Goal: Task Accomplishment & Management: Manage account settings

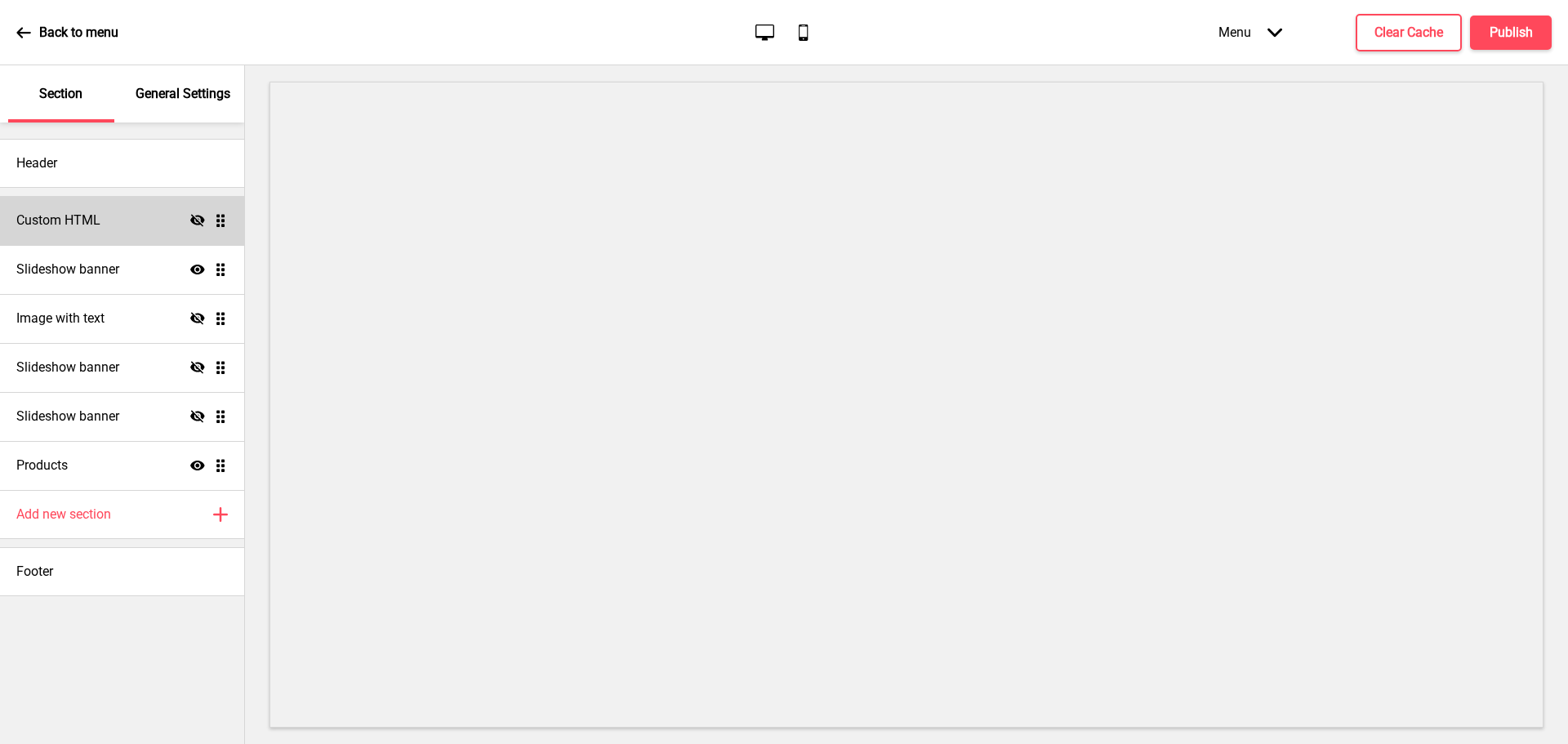
click at [90, 219] on h4 "Custom HTML" at bounding box center [58, 220] width 84 height 18
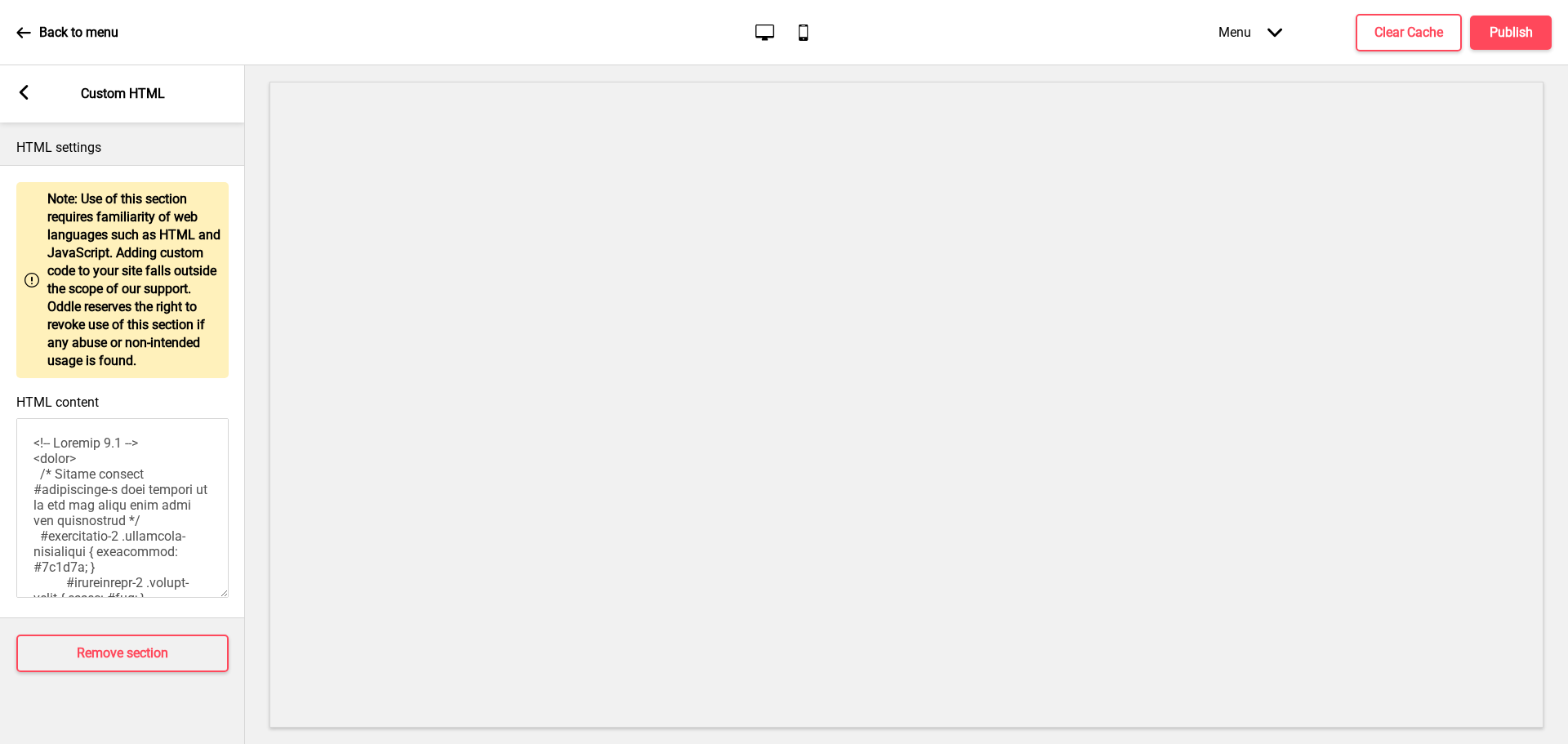
click at [21, 97] on rect at bounding box center [23, 93] width 15 height 15
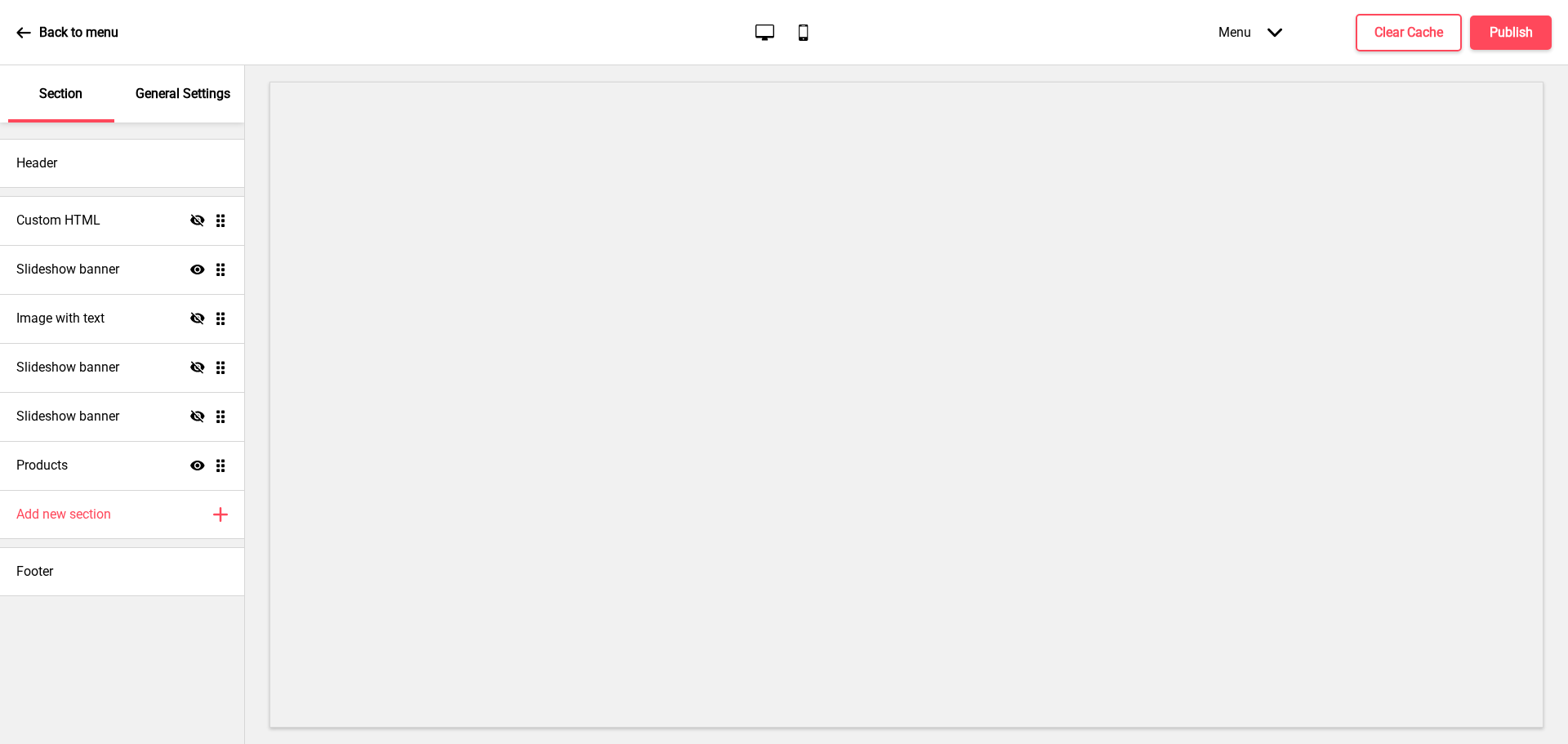
click at [168, 104] on div "General Settings" at bounding box center [183, 94] width 106 height 57
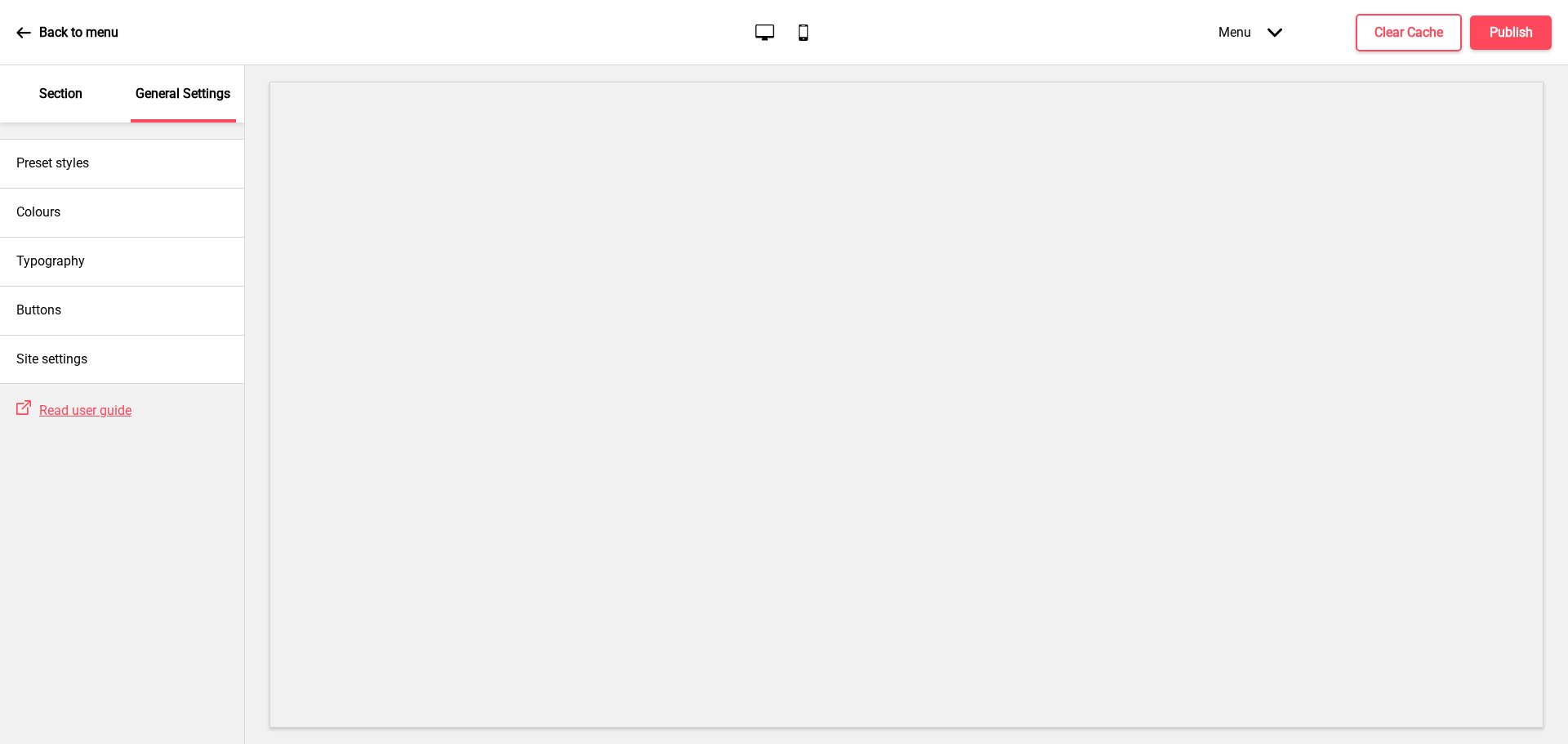
click at [79, 104] on div "Section" at bounding box center [61, 94] width 106 height 57
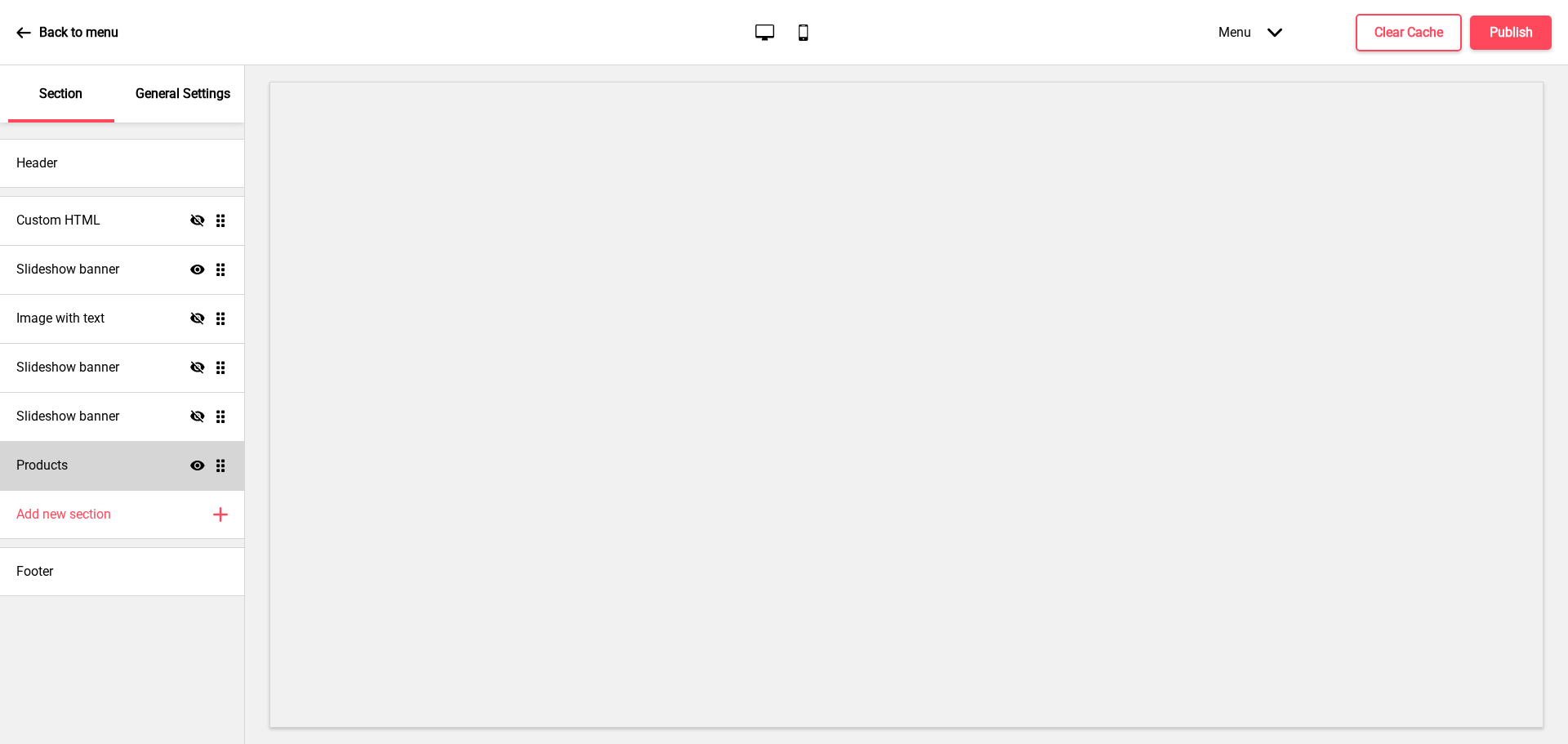
click at [104, 464] on div "Products Show Drag" at bounding box center [122, 465] width 244 height 49
select select "side"
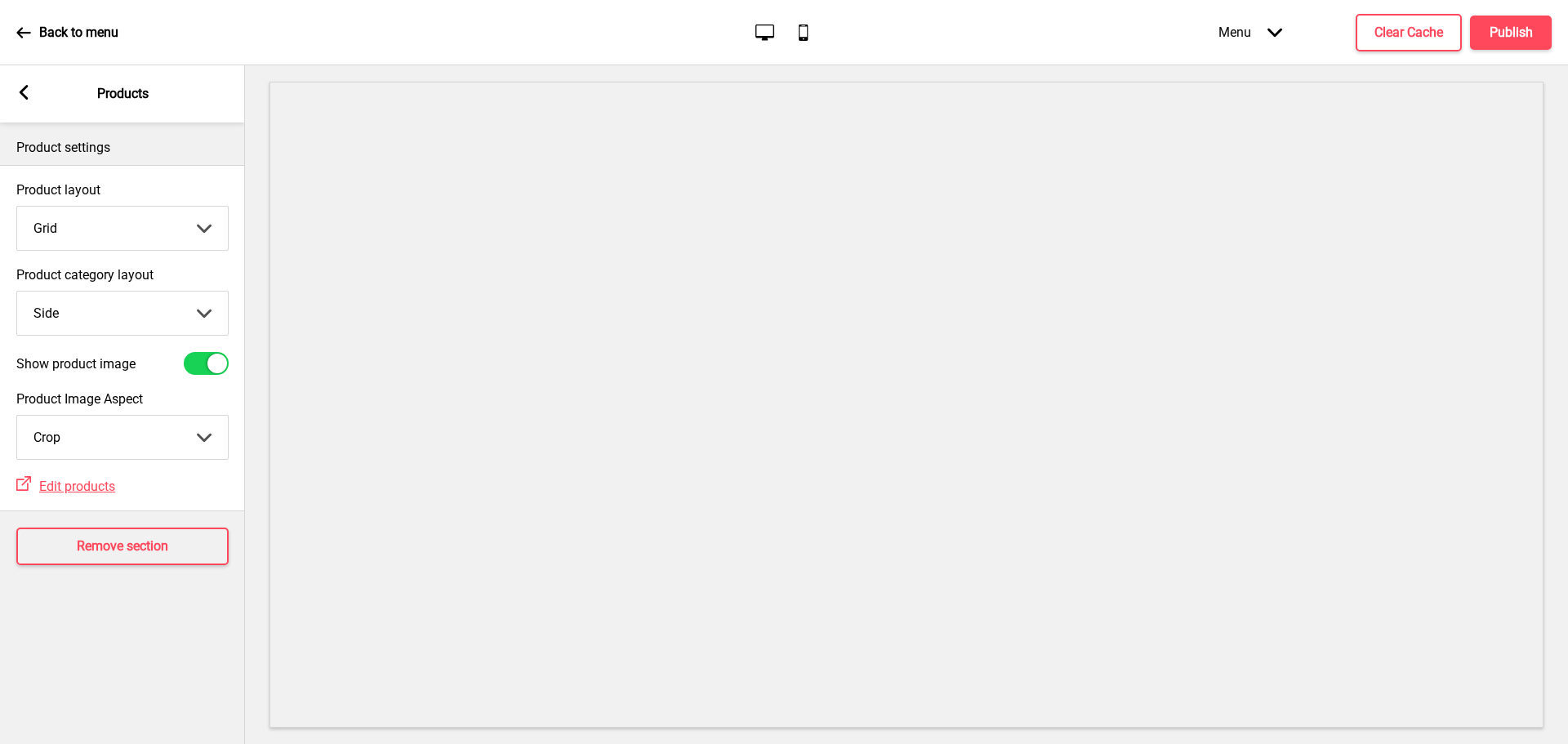
click at [30, 106] on div "Arrow left Products" at bounding box center [122, 94] width 245 height 57
click at [27, 95] on rect at bounding box center [23, 93] width 15 height 15
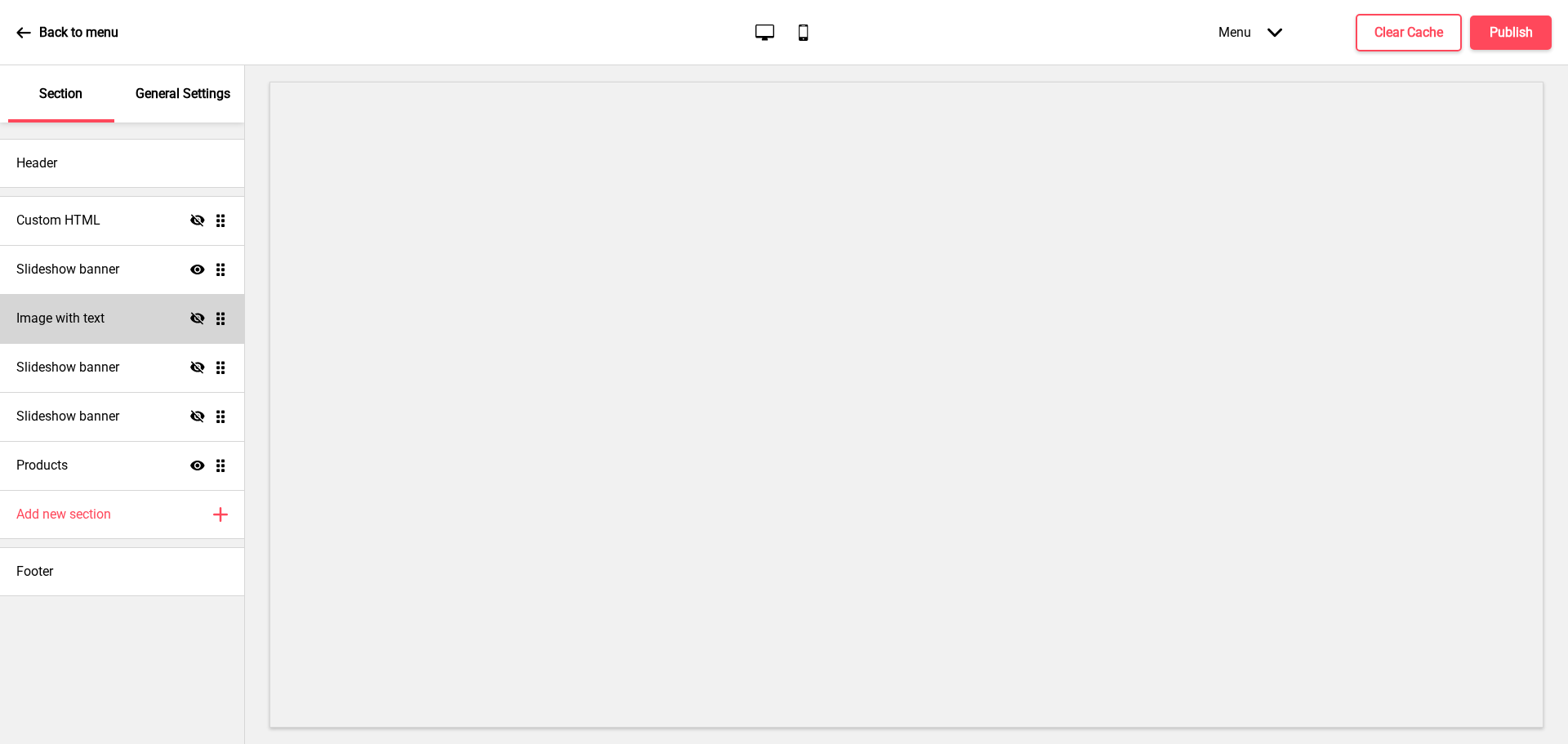
click at [56, 326] on h4 "Image with text" at bounding box center [60, 318] width 88 height 18
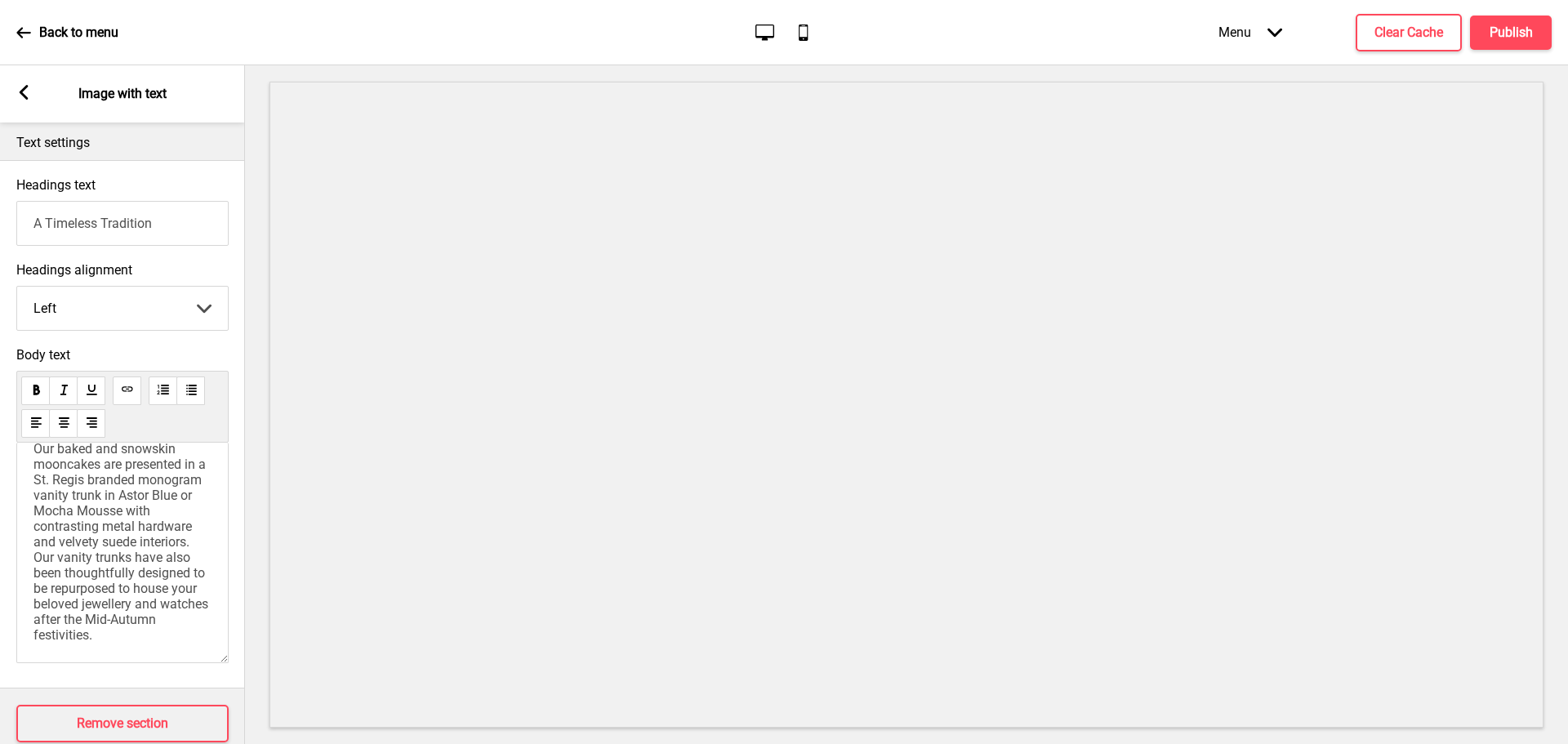
scroll to position [158, 0]
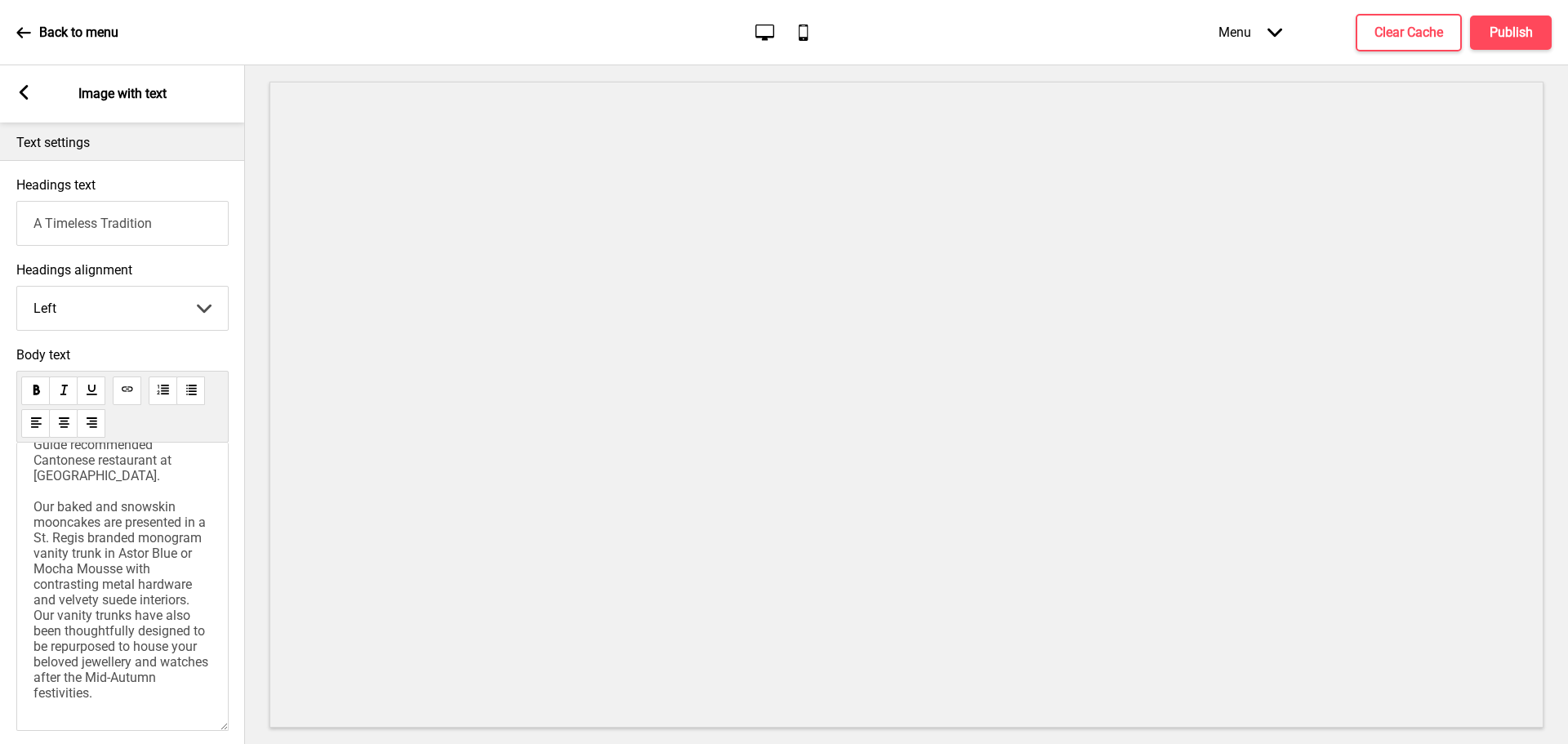
drag, startPoint x: 219, startPoint y: 613, endPoint x: 202, endPoint y: 683, distance: 72.0
click at [209, 725] on div "Commemorate the Mid-Autumn Festival with a curated selection of artisanal moonc…" at bounding box center [122, 586] width 212 height 288
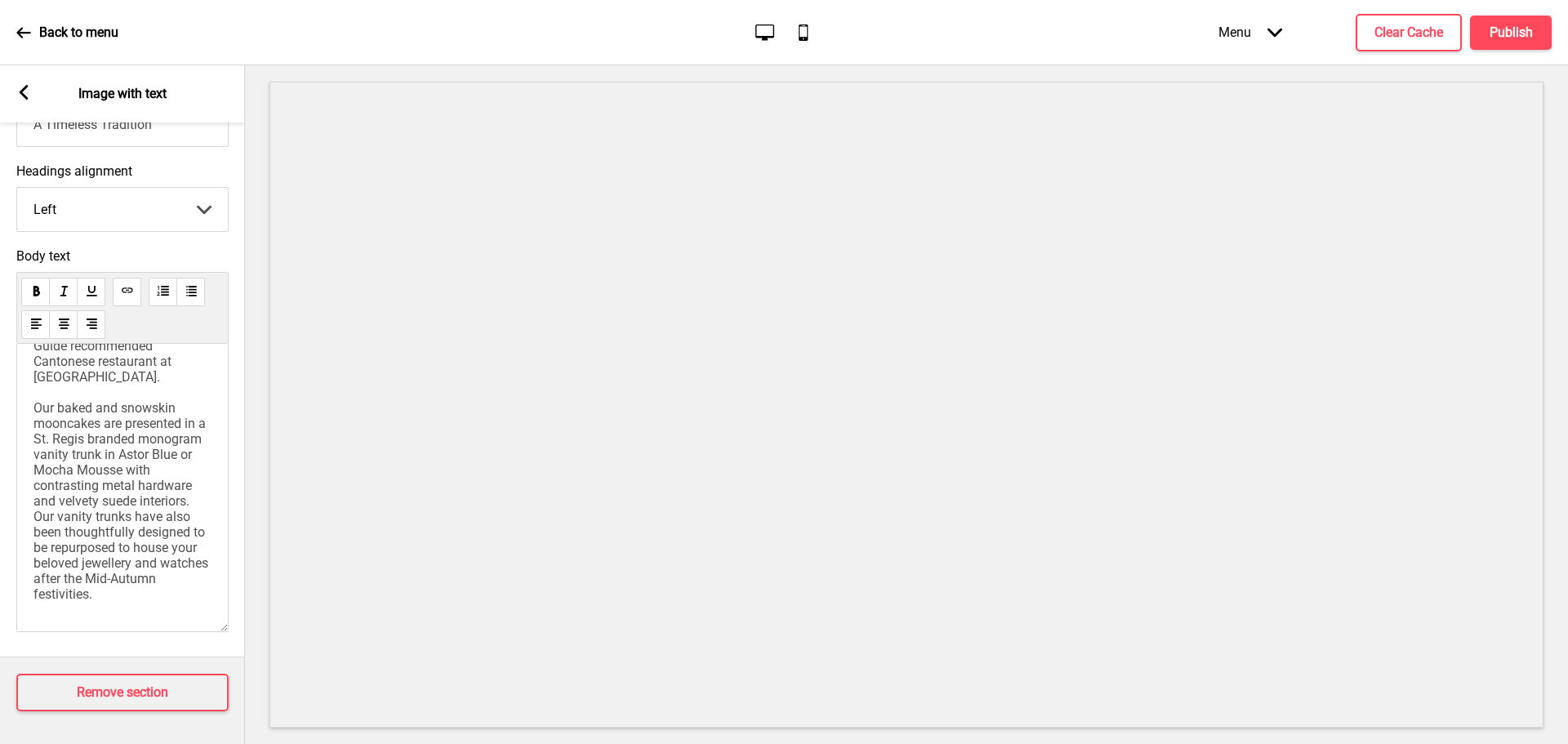
click at [19, 89] on rect at bounding box center [23, 93] width 15 height 15
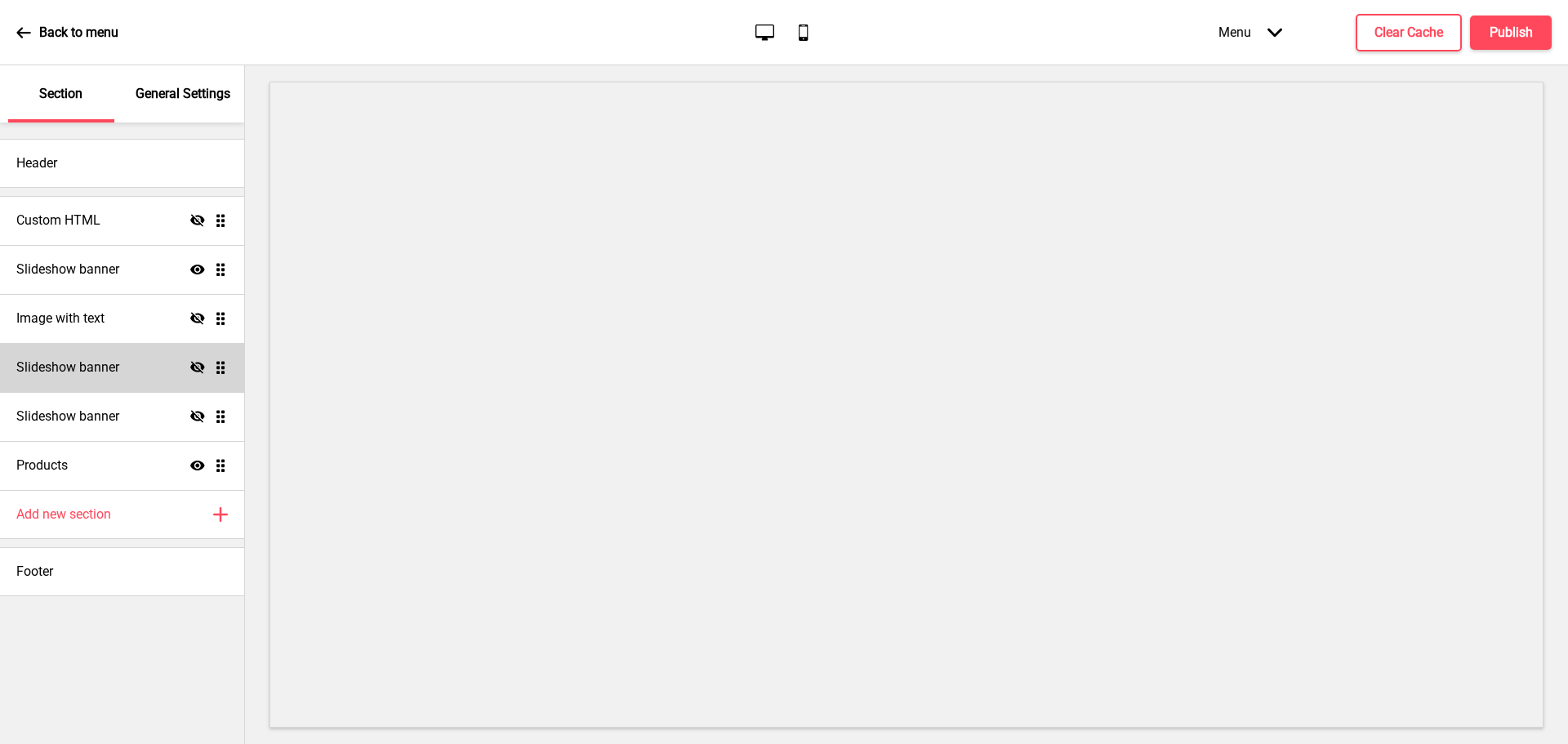
click at [71, 364] on h4 "Slideshow banner" at bounding box center [68, 367] width 103 height 18
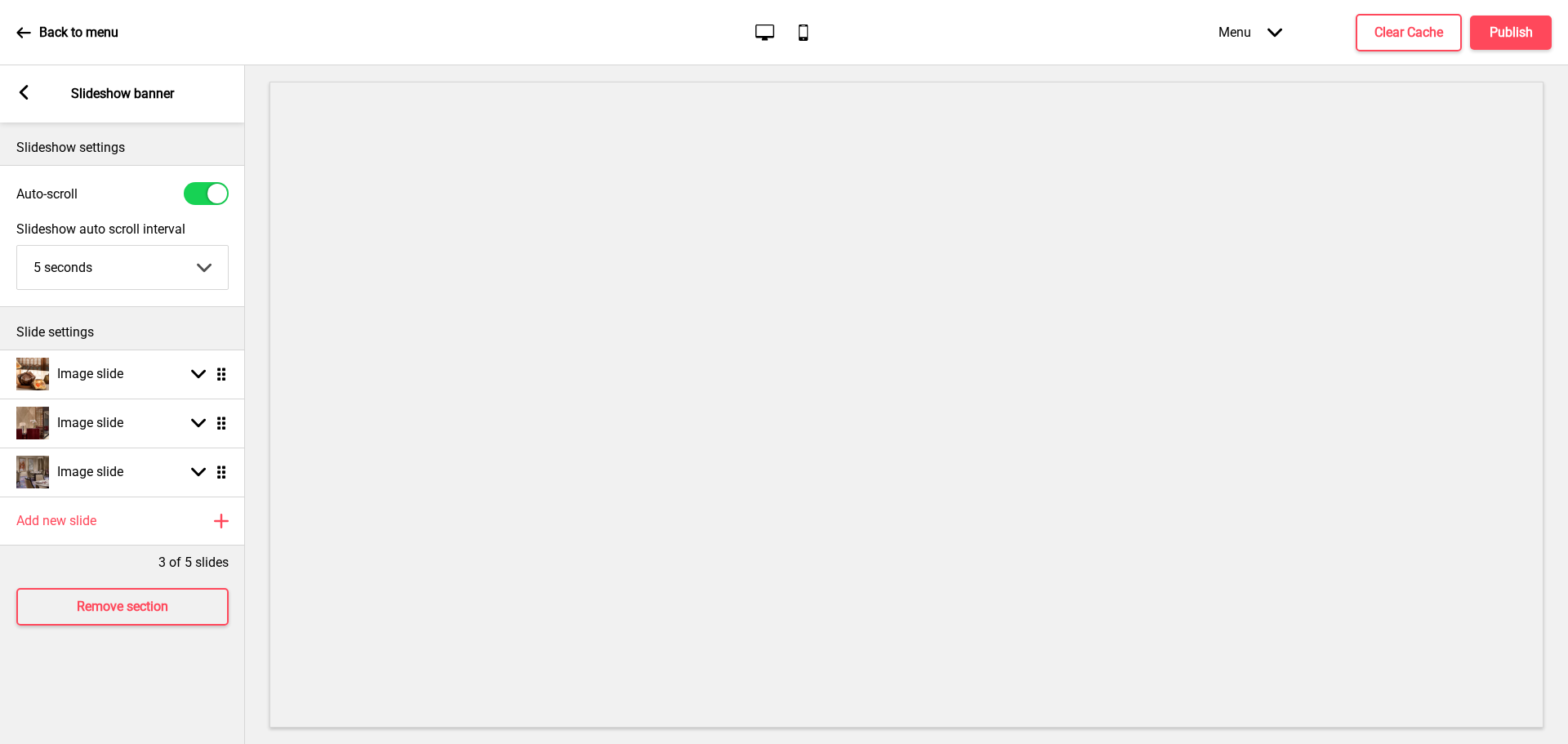
click at [22, 104] on div "Arrow left Slideshow banner" at bounding box center [122, 94] width 245 height 57
click at [23, 84] on div "Arrow left Slideshow banner" at bounding box center [122, 94] width 245 height 57
click at [27, 92] on rect at bounding box center [23, 93] width 15 height 15
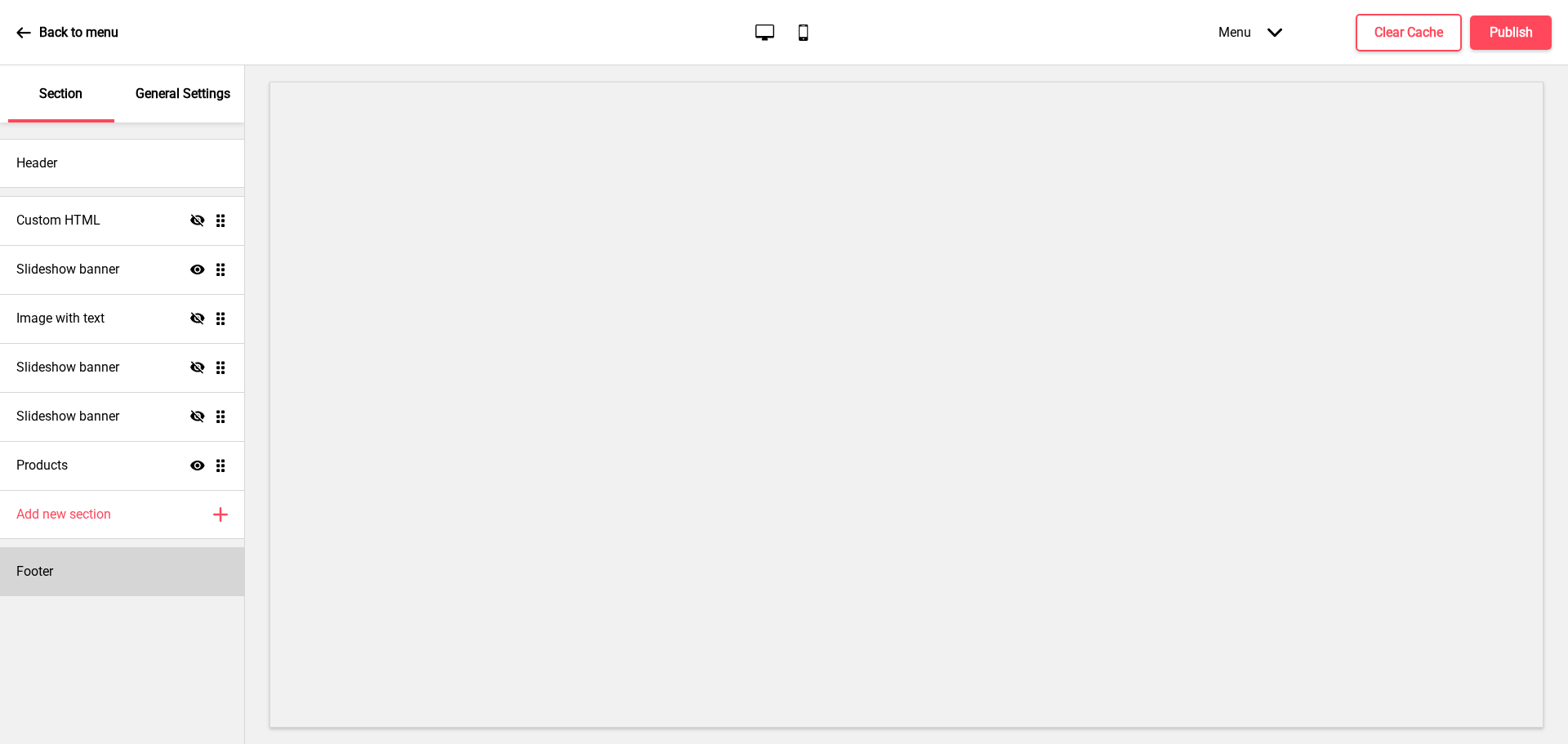
click at [92, 581] on div "Footer" at bounding box center [122, 572] width 244 height 49
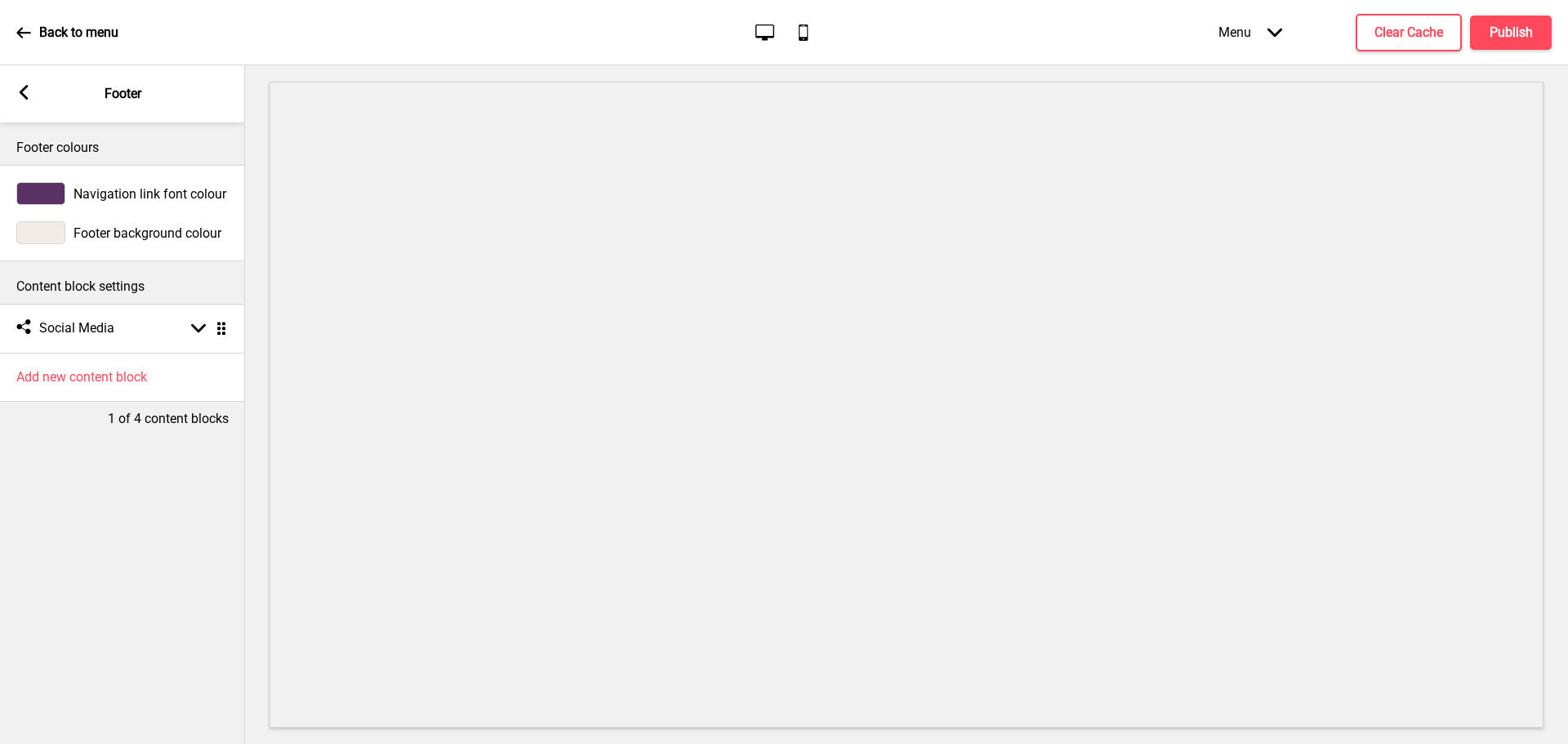
click at [27, 88] on rect at bounding box center [23, 93] width 15 height 15
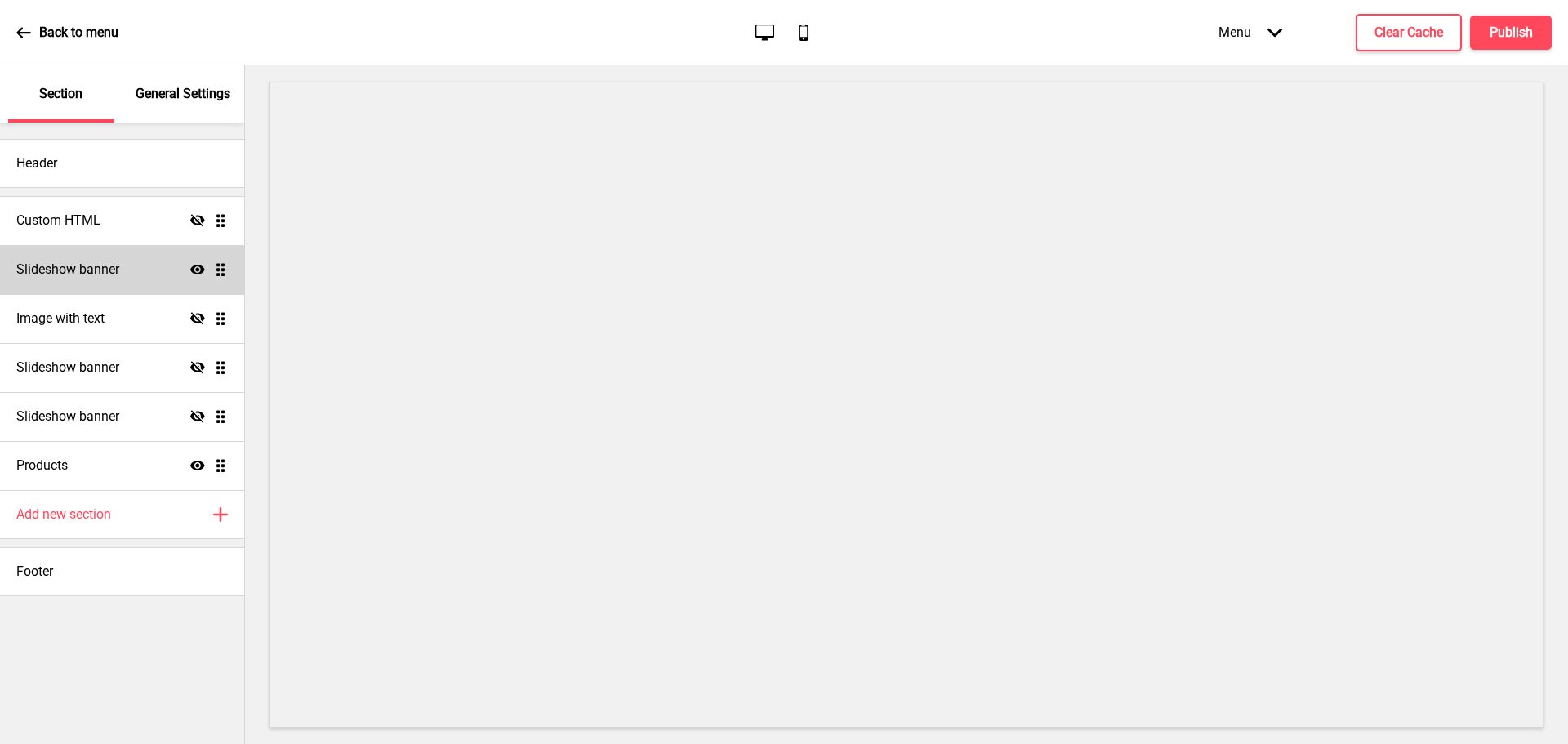
click at [50, 269] on h4 "Slideshow banner" at bounding box center [68, 269] width 103 height 18
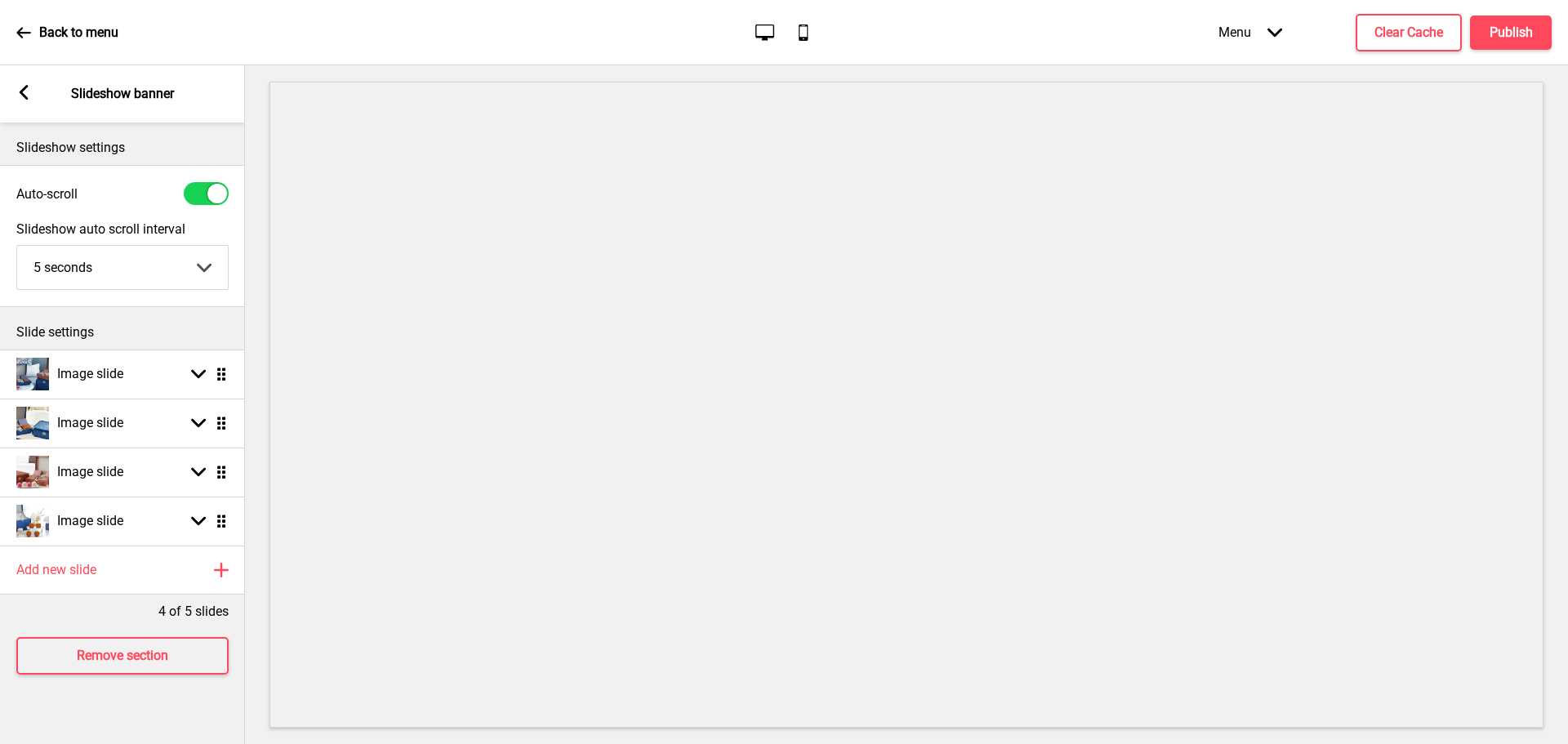
click at [34, 95] on div "Arrow left Slideshow banner" at bounding box center [122, 94] width 245 height 57
click at [30, 84] on div "Arrow left Slideshow banner" at bounding box center [122, 94] width 245 height 57
click at [27, 87] on icon at bounding box center [24, 93] width 9 height 15
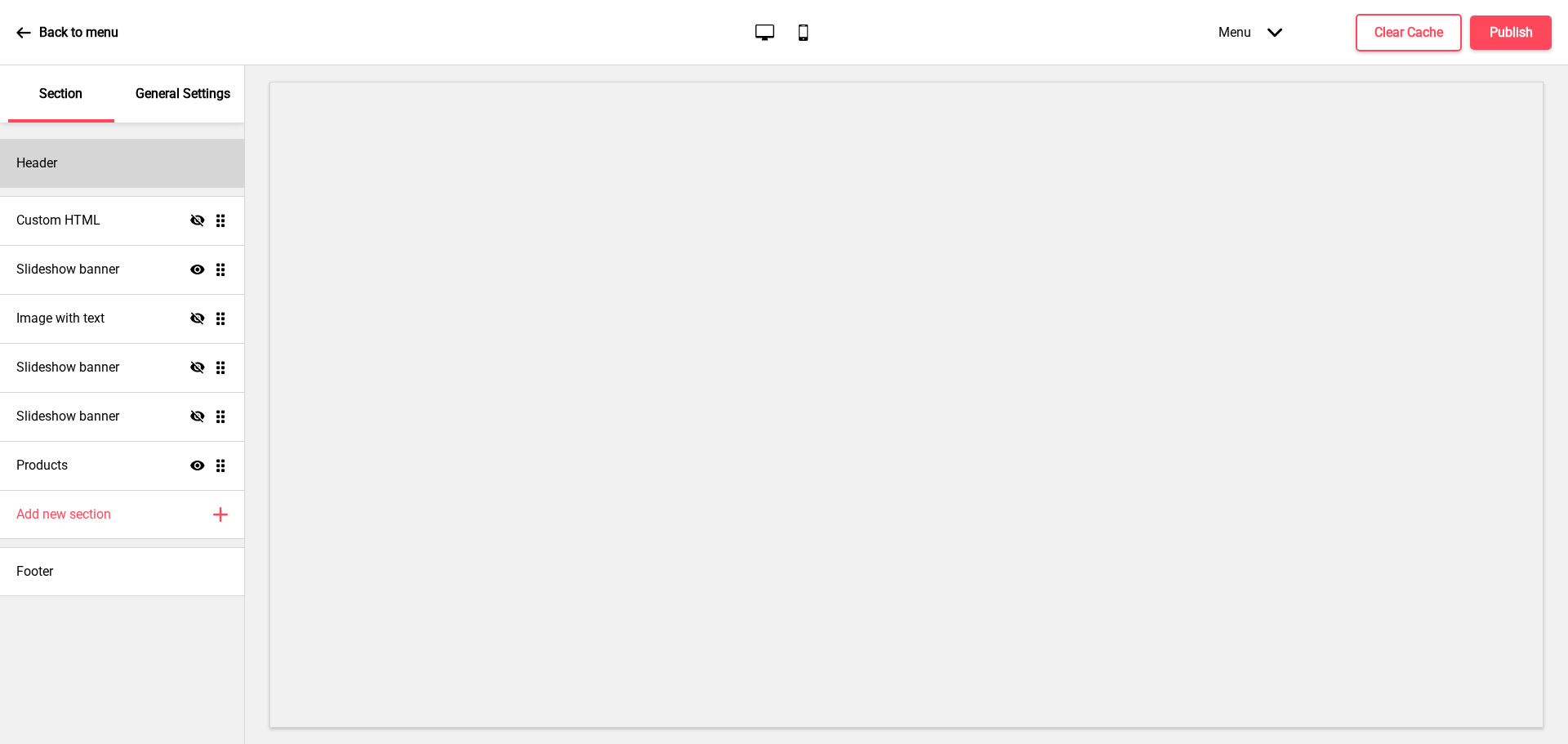
click at [63, 168] on div "Header" at bounding box center [122, 163] width 244 height 49
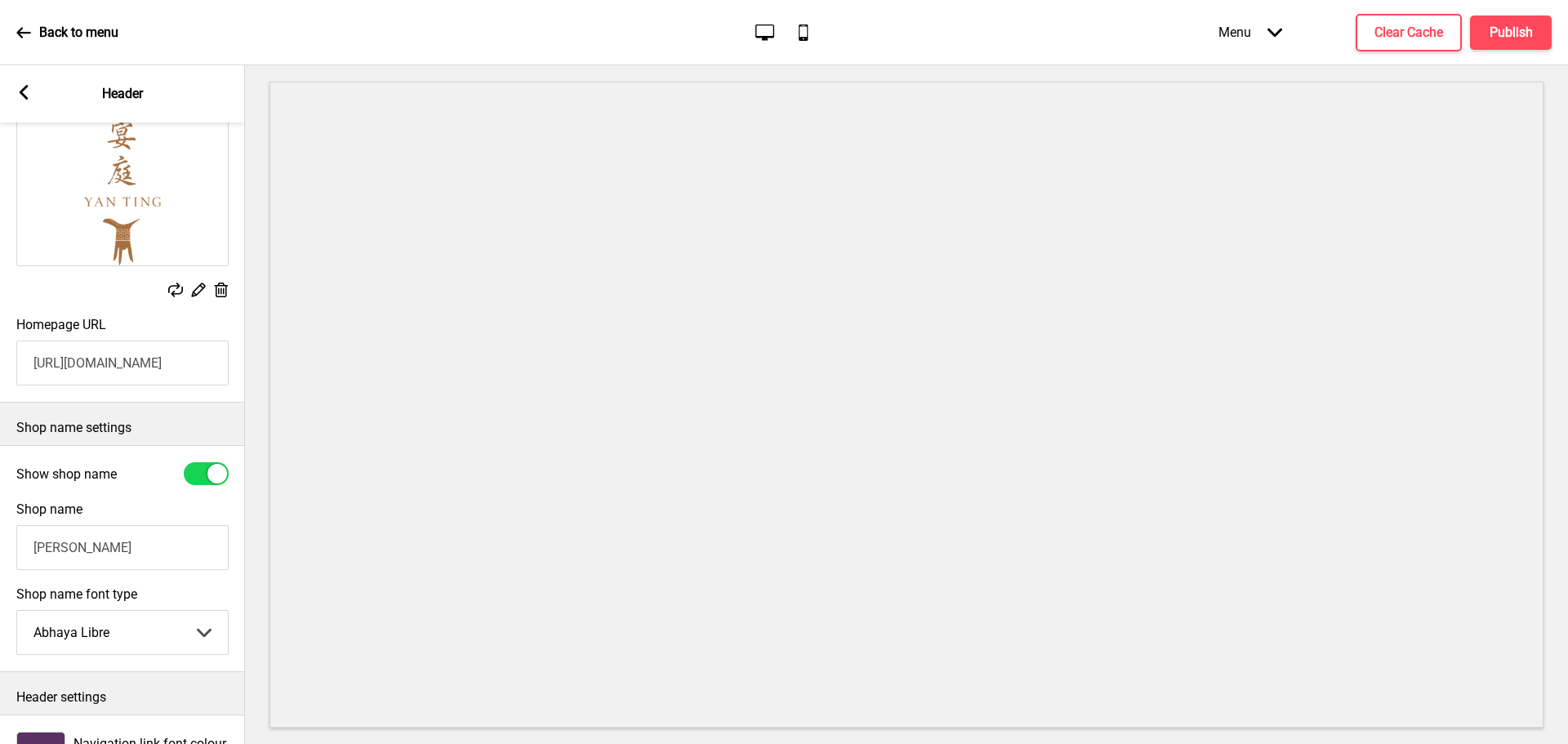
scroll to position [201, 0]
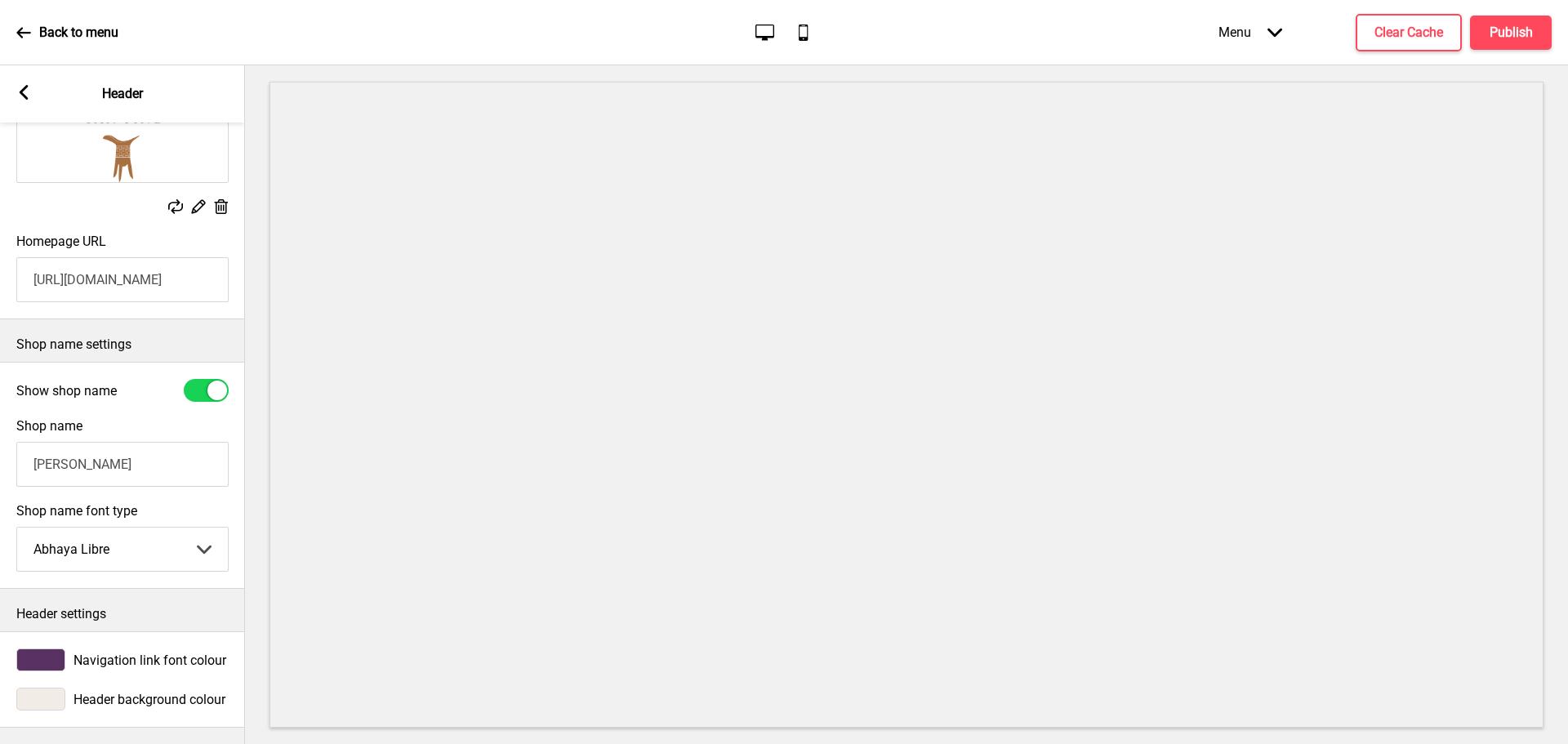
click at [17, 99] on div "Arrow left" at bounding box center [23, 94] width 15 height 18
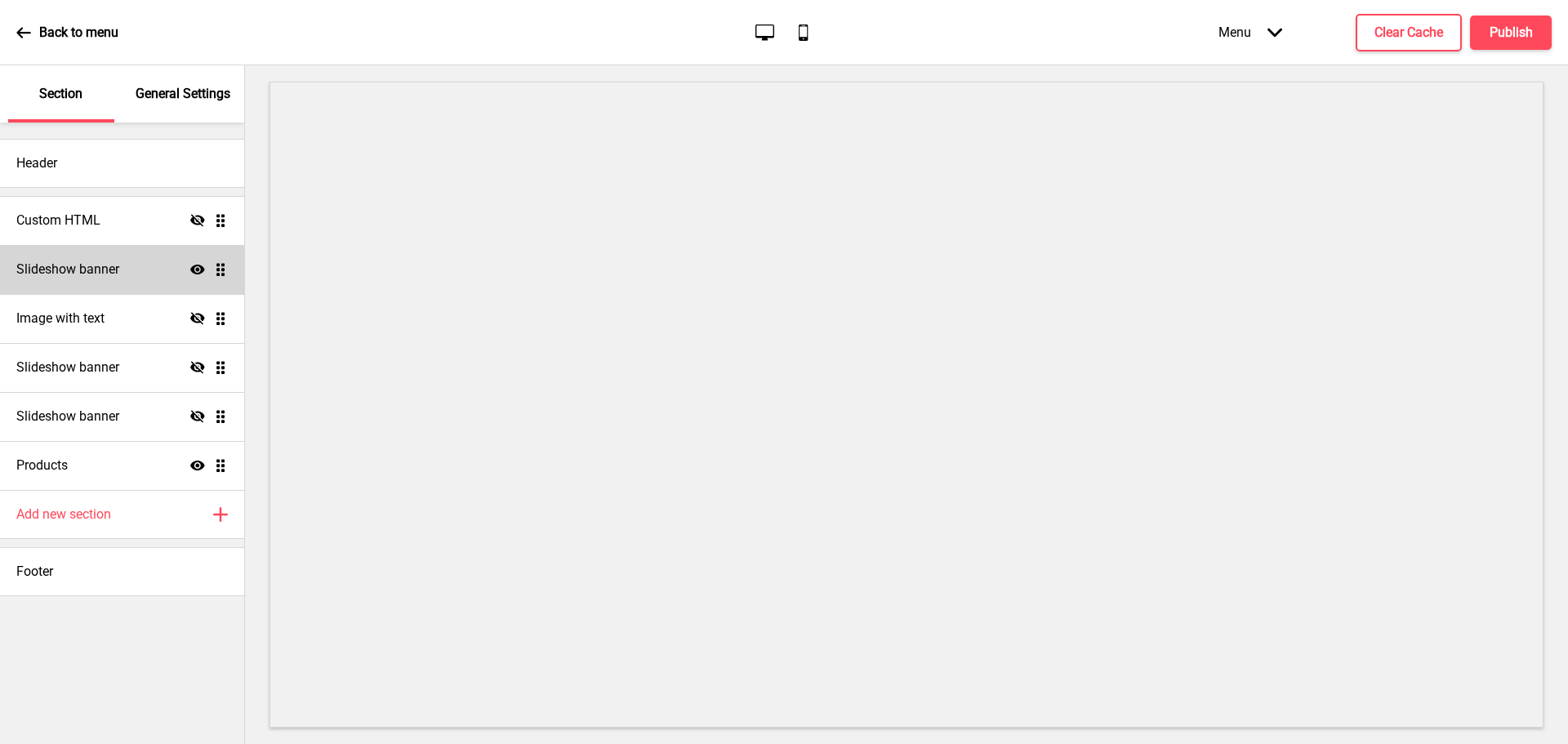
click at [29, 279] on div "Slideshow banner Show Drag" at bounding box center [122, 269] width 244 height 49
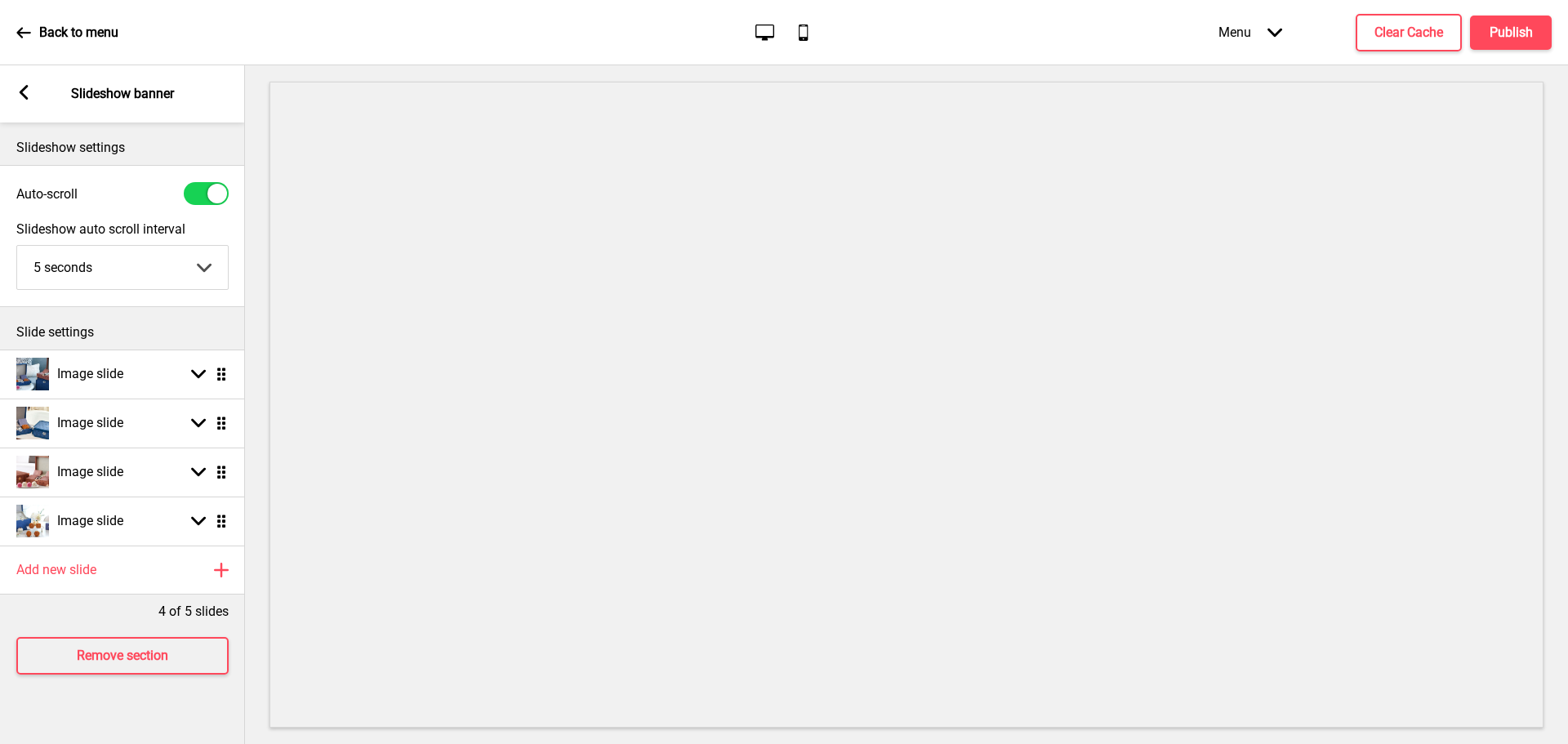
click at [20, 97] on rect at bounding box center [23, 93] width 15 height 15
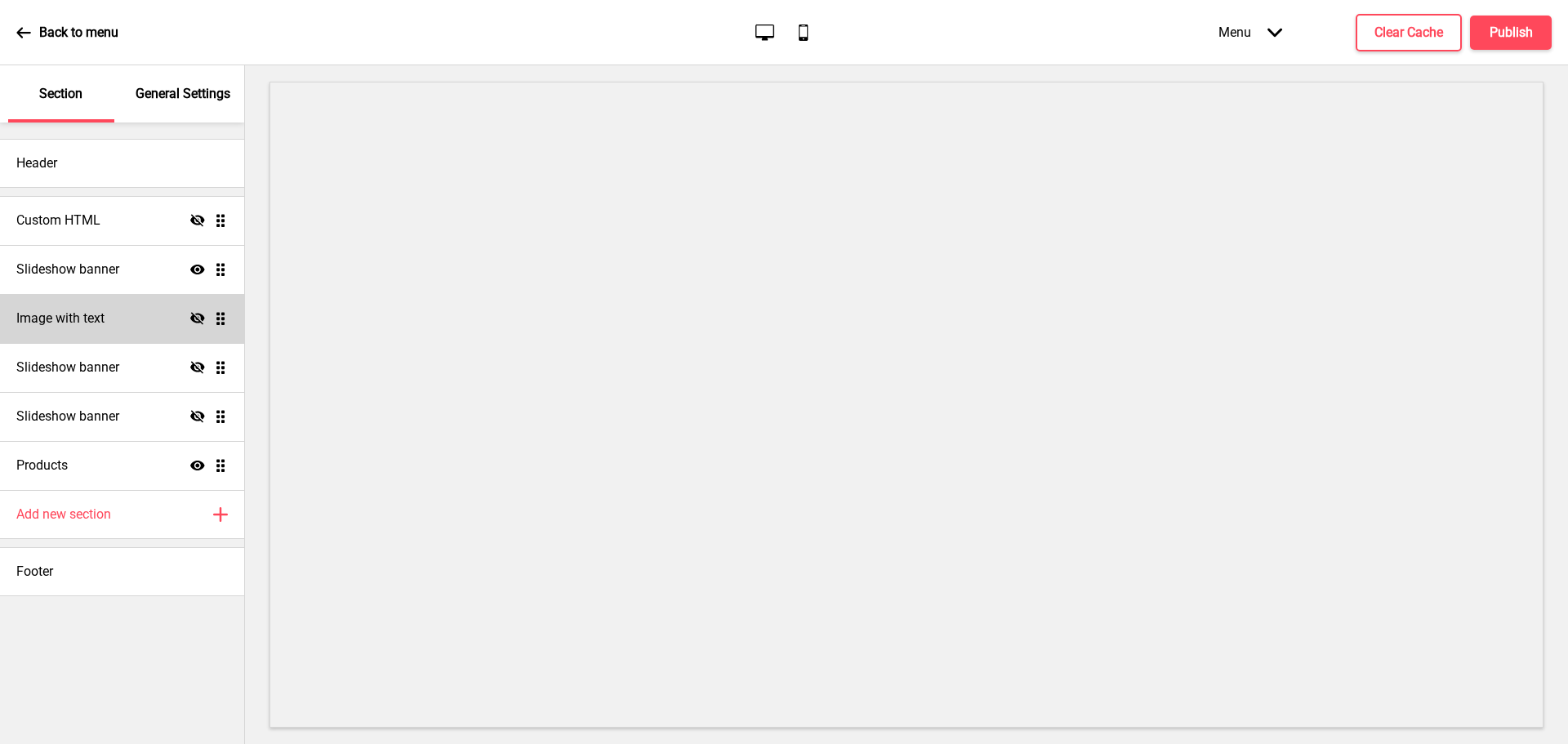
click at [54, 322] on h4 "Image with text" at bounding box center [60, 318] width 88 height 18
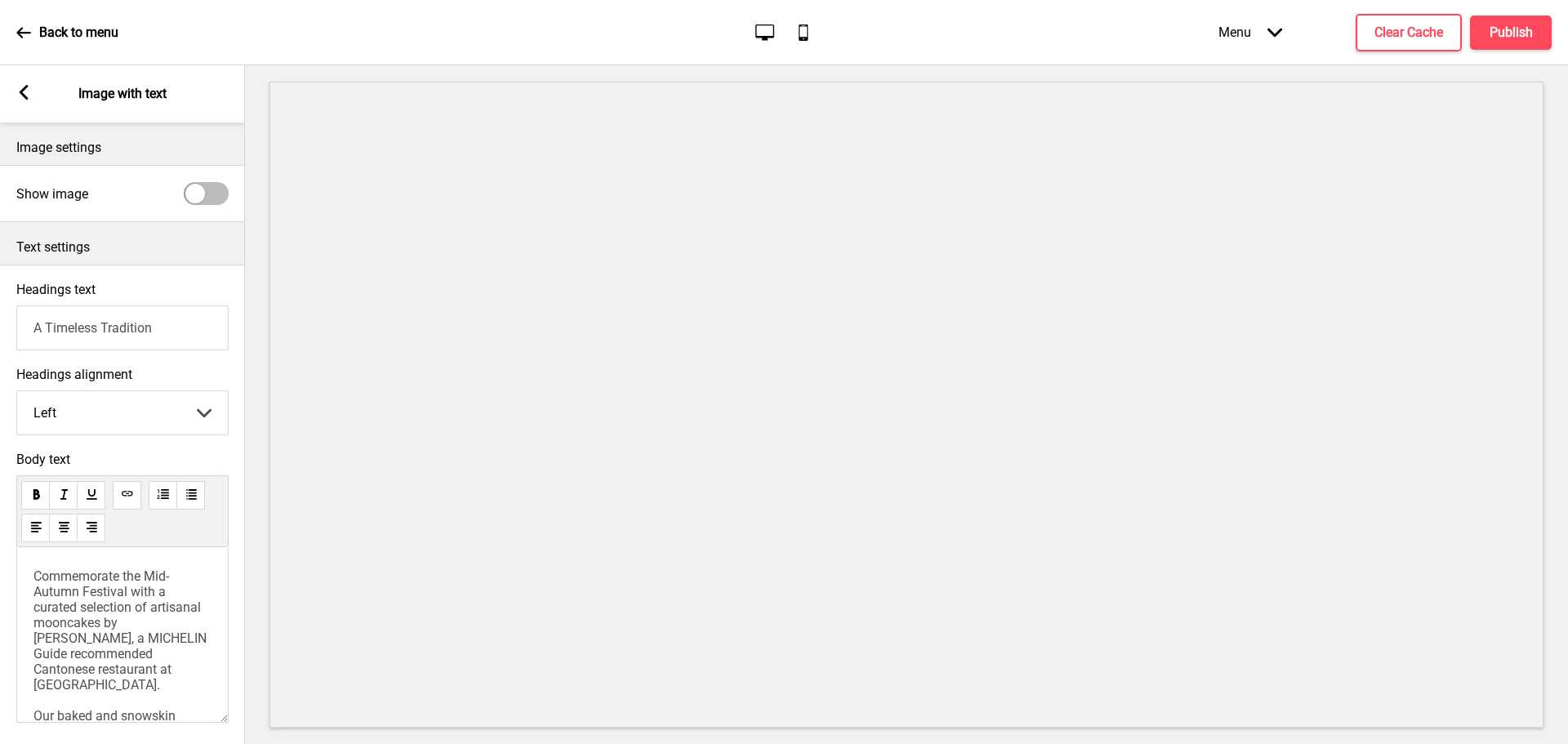
drag, startPoint x: 247, startPoint y: 260, endPoint x: 258, endPoint y: 261, distance: 11.0
click at [258, 261] on div at bounding box center [906, 405] width 1323 height 679
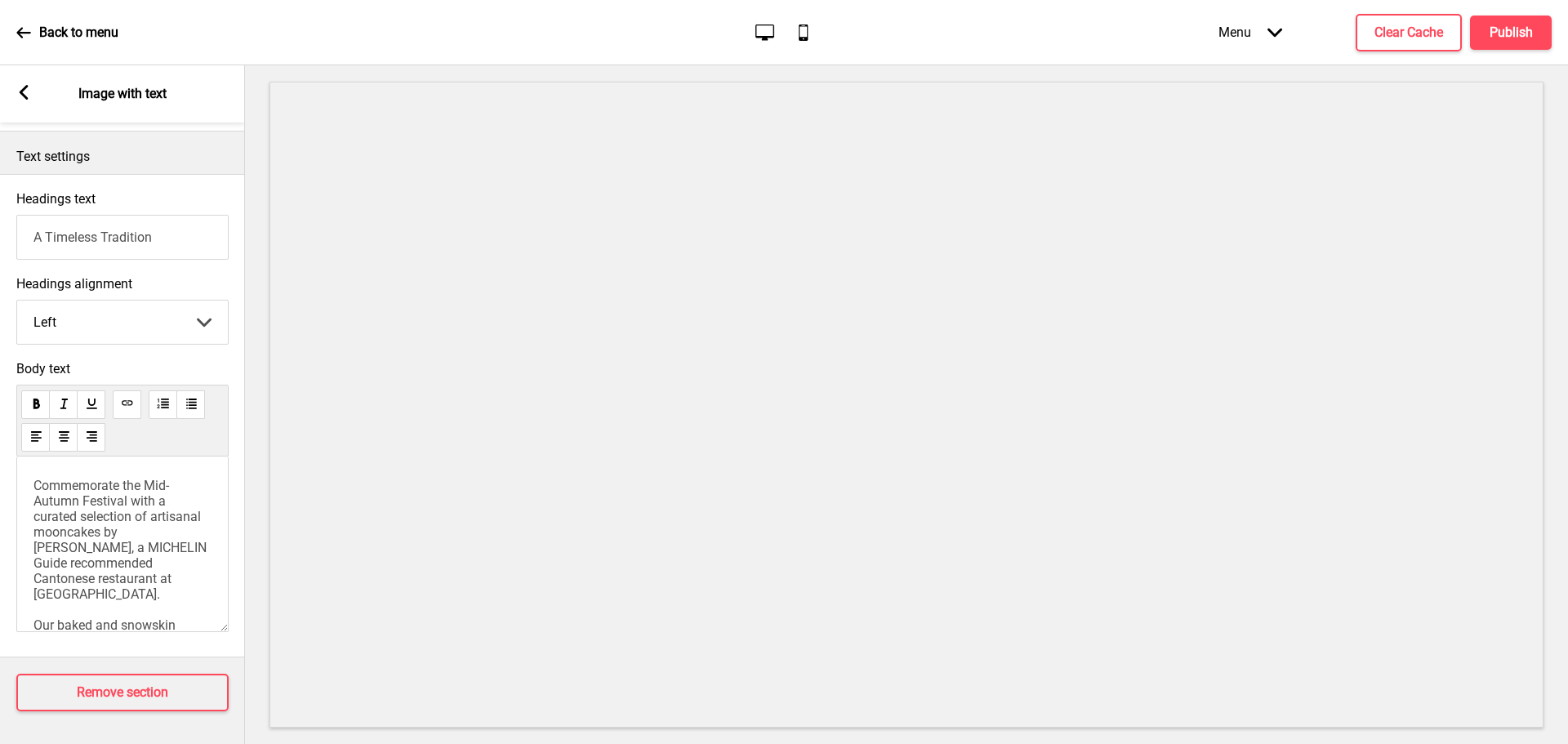
scroll to position [104, 0]
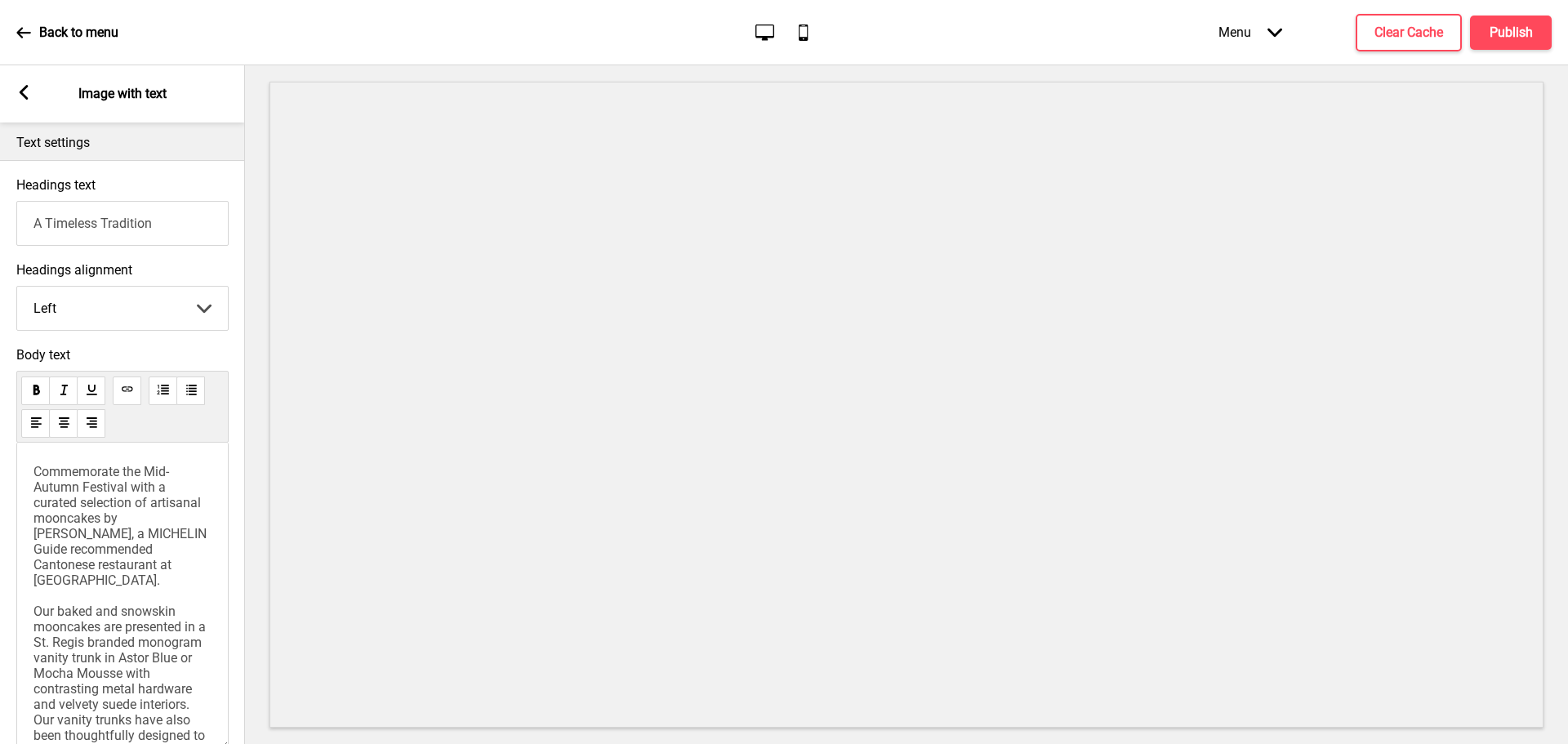
drag, startPoint x: 218, startPoint y: 616, endPoint x: 226, endPoint y: 748, distance: 132.2
click at [226, 744] on html "Back to menu Desktop Mobile Menu Arrow down Product Page Store Information Chec…" at bounding box center [784, 372] width 1568 height 744
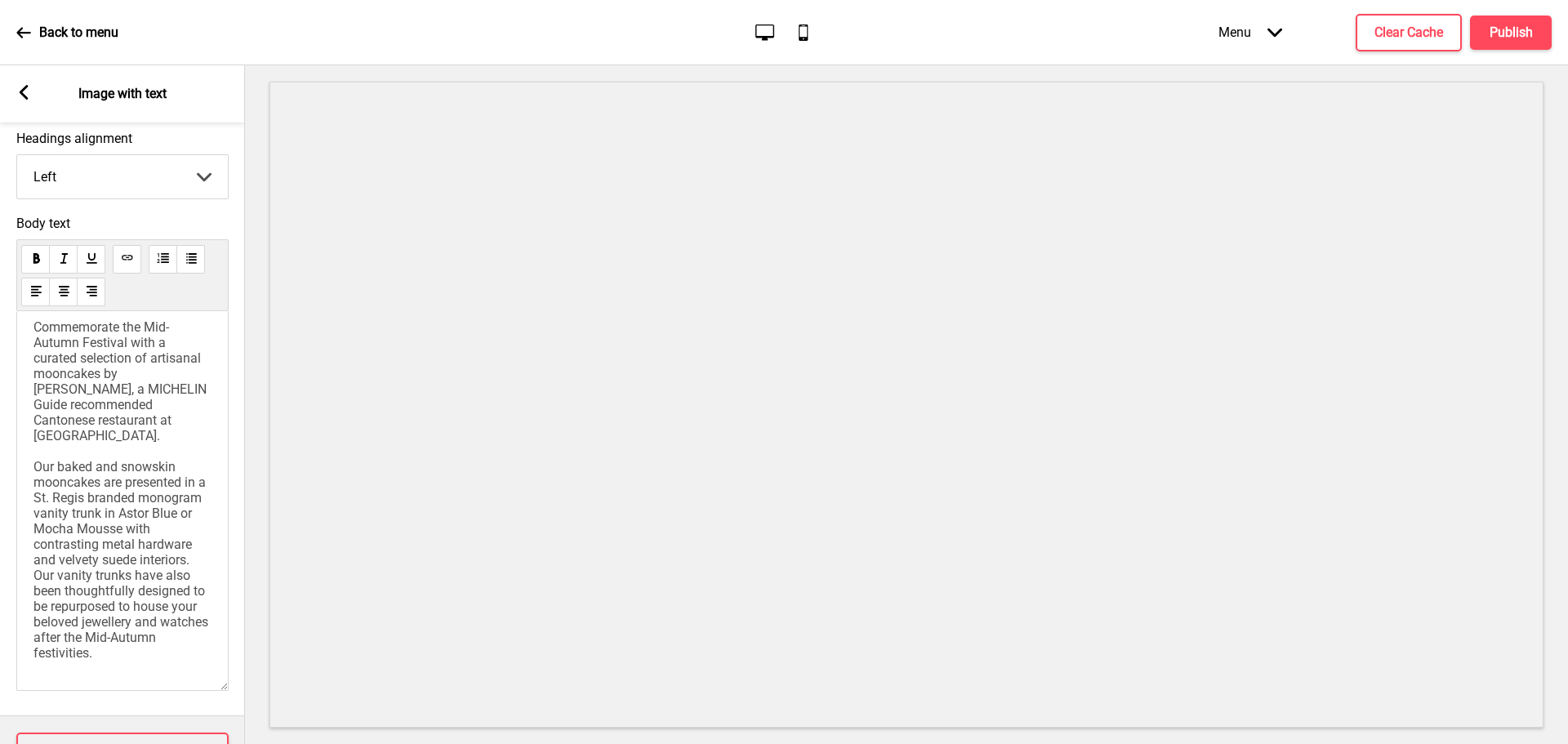
scroll to position [41, 0]
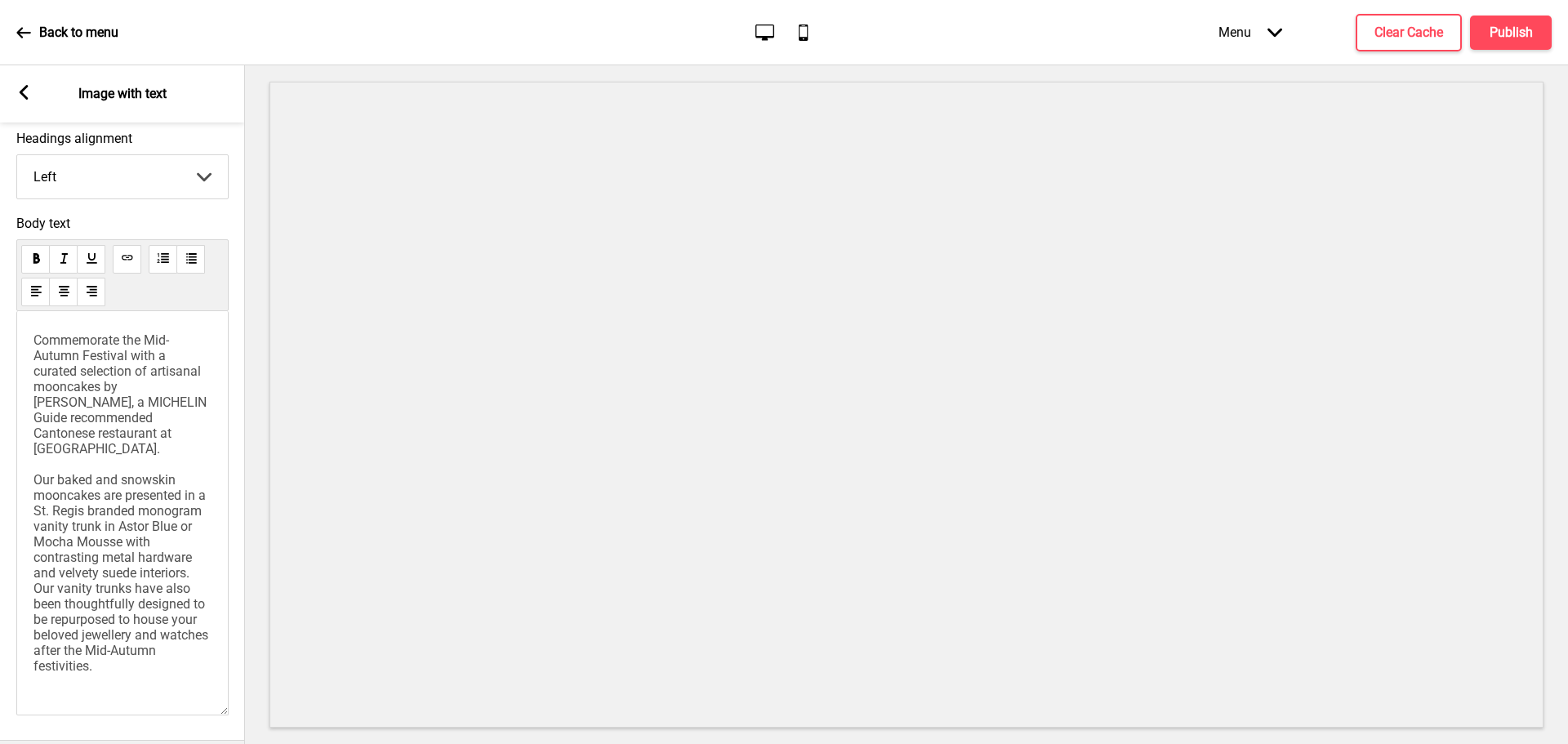
drag, startPoint x: 218, startPoint y: 616, endPoint x: 230, endPoint y: 713, distance: 97.7
click at [230, 713] on div "Body text Commemorate the Mid-Autumn Festival with a curated selection of artis…" at bounding box center [122, 469] width 245 height 524
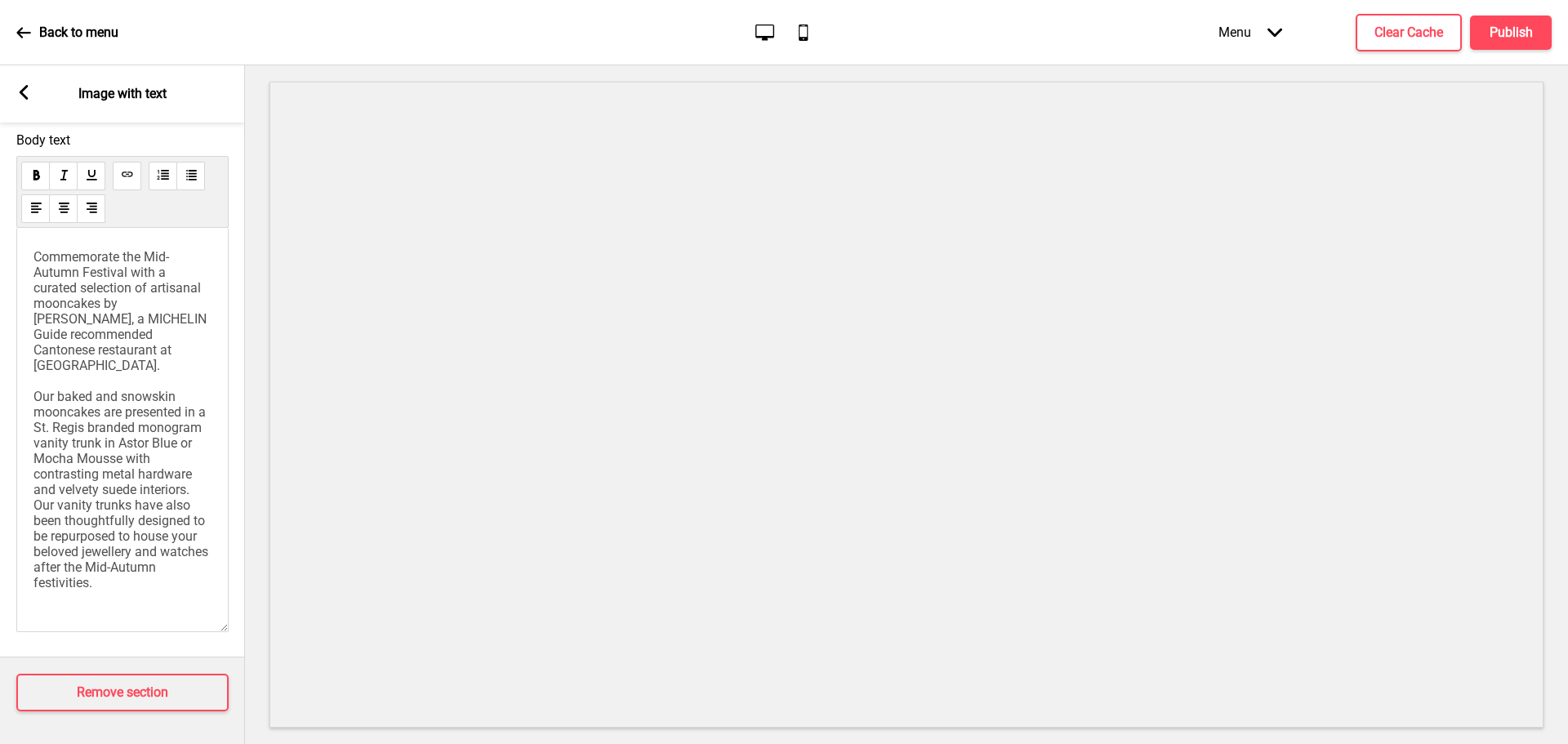
scroll to position [333, 0]
click at [224, 621] on div "Body text Commemorate the Mid-Autumn Festival with a curated selection of artis…" at bounding box center [122, 387] width 212 height 509
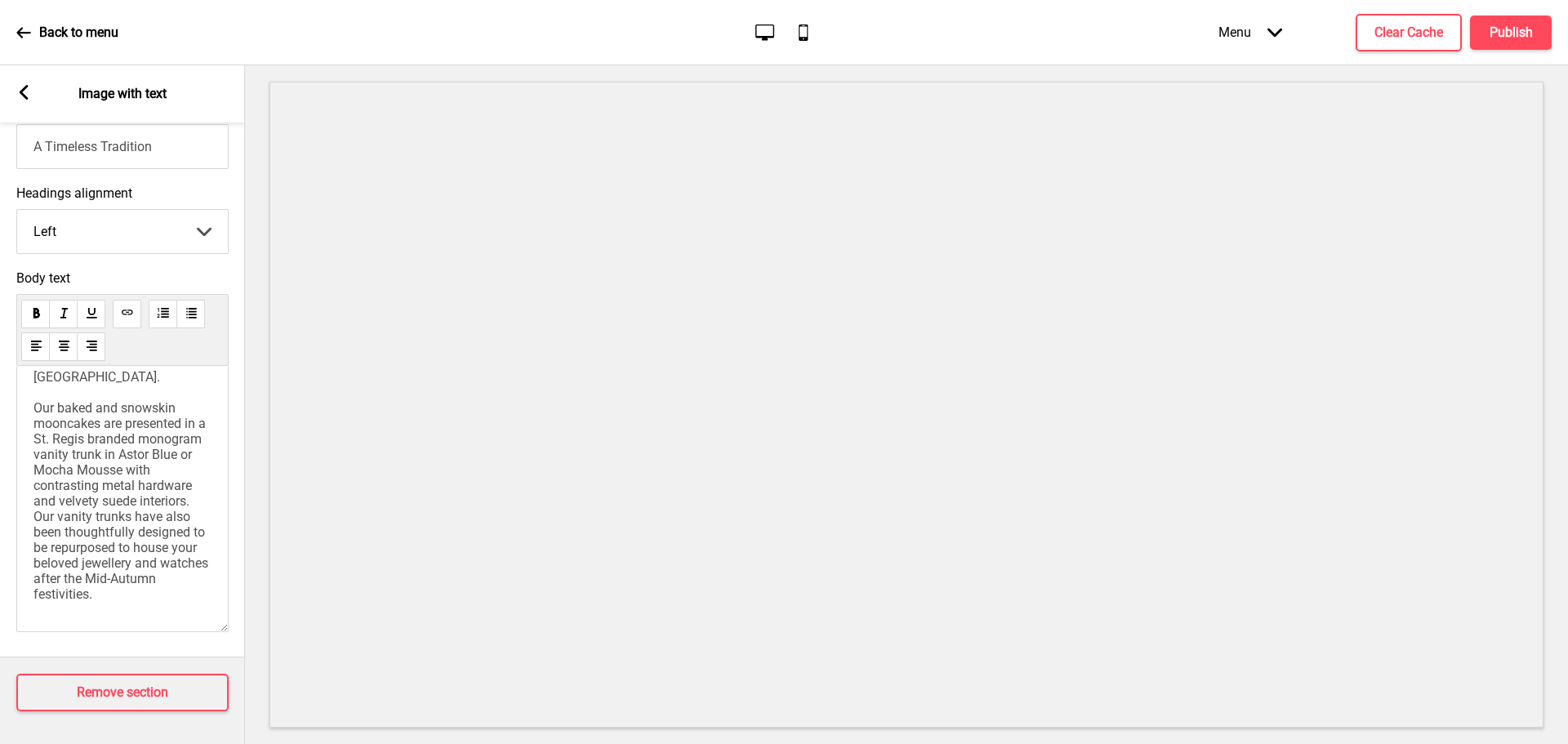
scroll to position [180, 0]
click at [156, 586] on p "Commemorate the Mid-Autumn Festival with a curated selection of artisanal moonc…" at bounding box center [123, 432] width 178 height 342
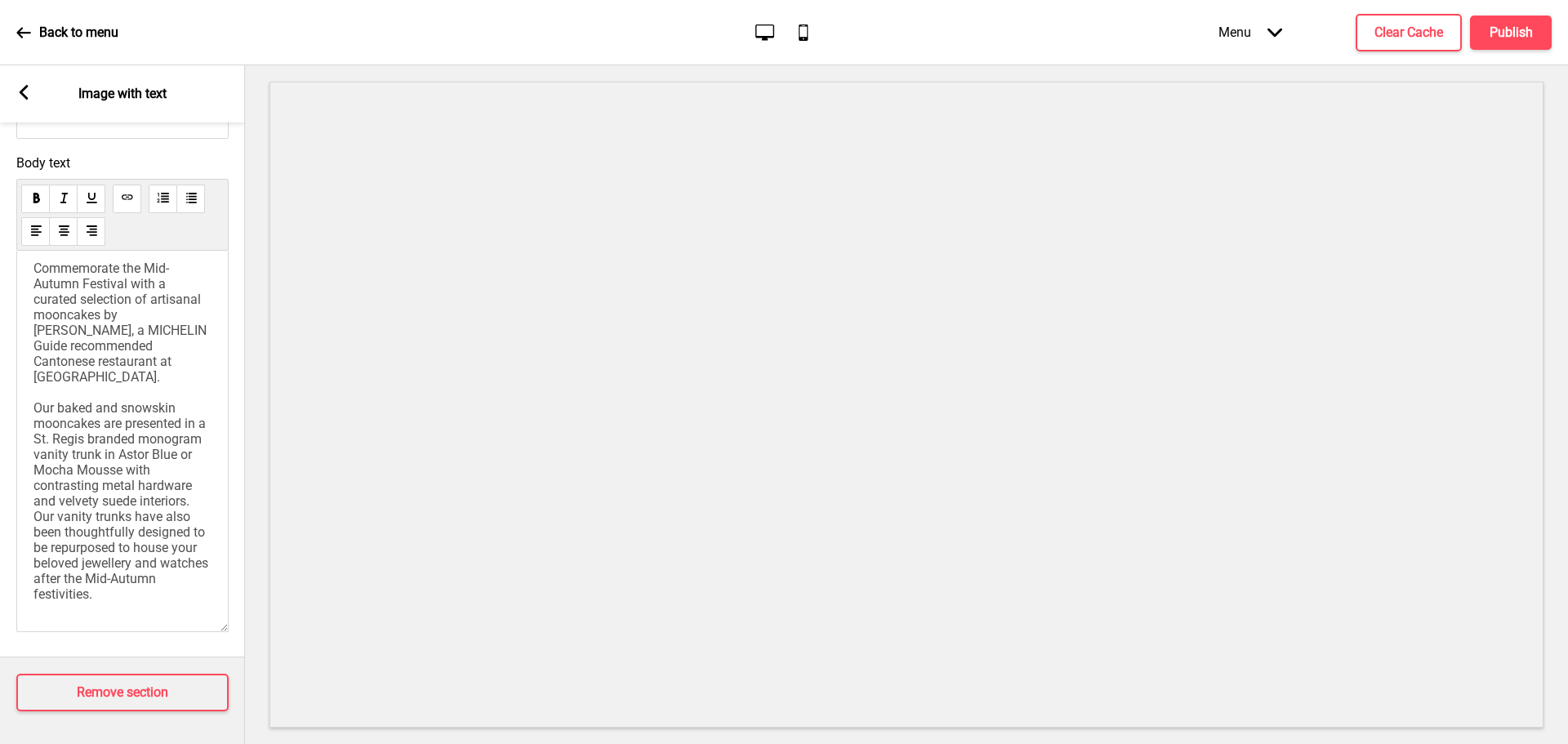
scroll to position [311, 0]
click at [149, 579] on p "Commemorate the Mid-Autumn Festival with a curated selection of artisanal moonc…" at bounding box center [123, 432] width 178 height 342
click at [28, 92] on rect at bounding box center [23, 93] width 15 height 15
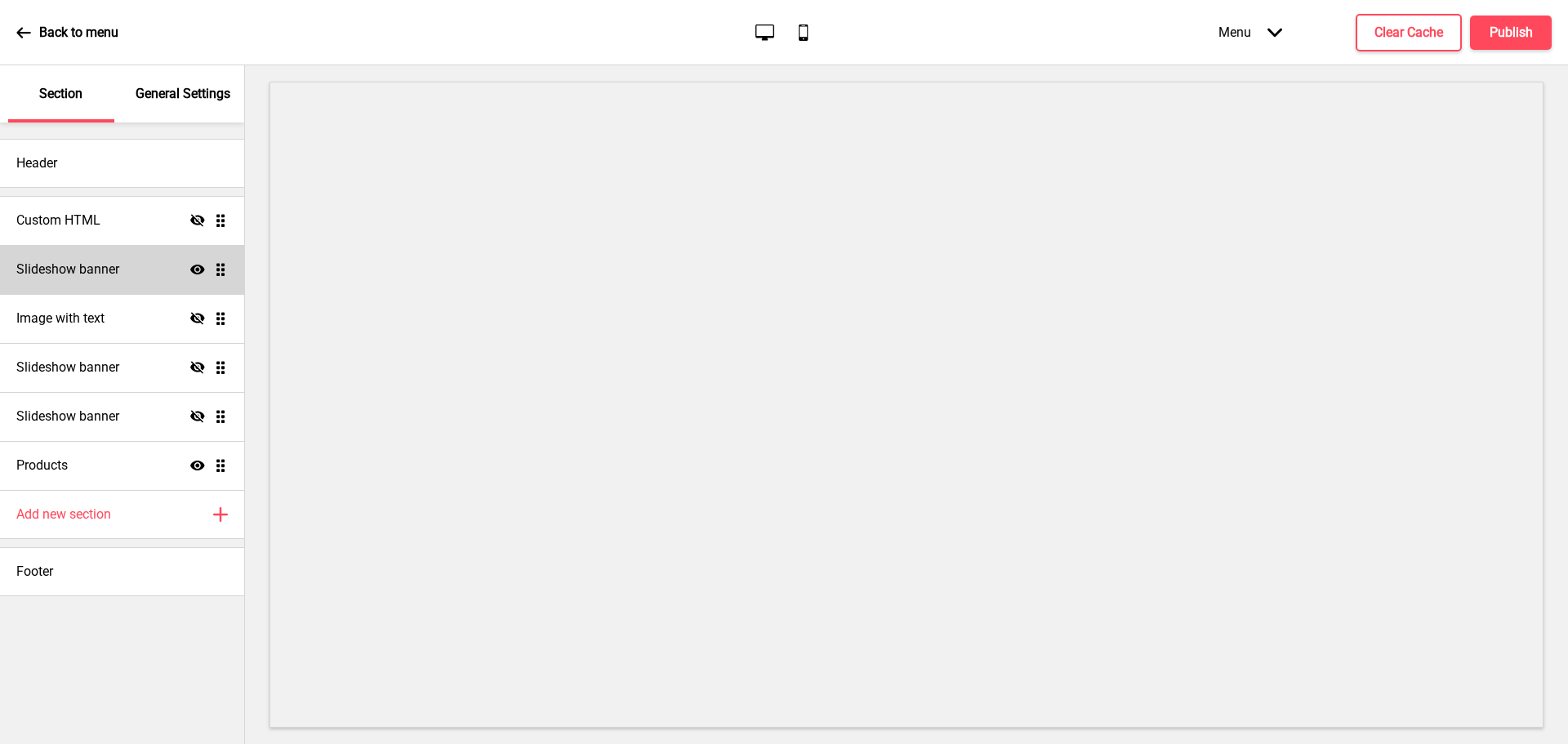
click at [143, 266] on div "Slideshow banner Show Drag" at bounding box center [122, 269] width 244 height 49
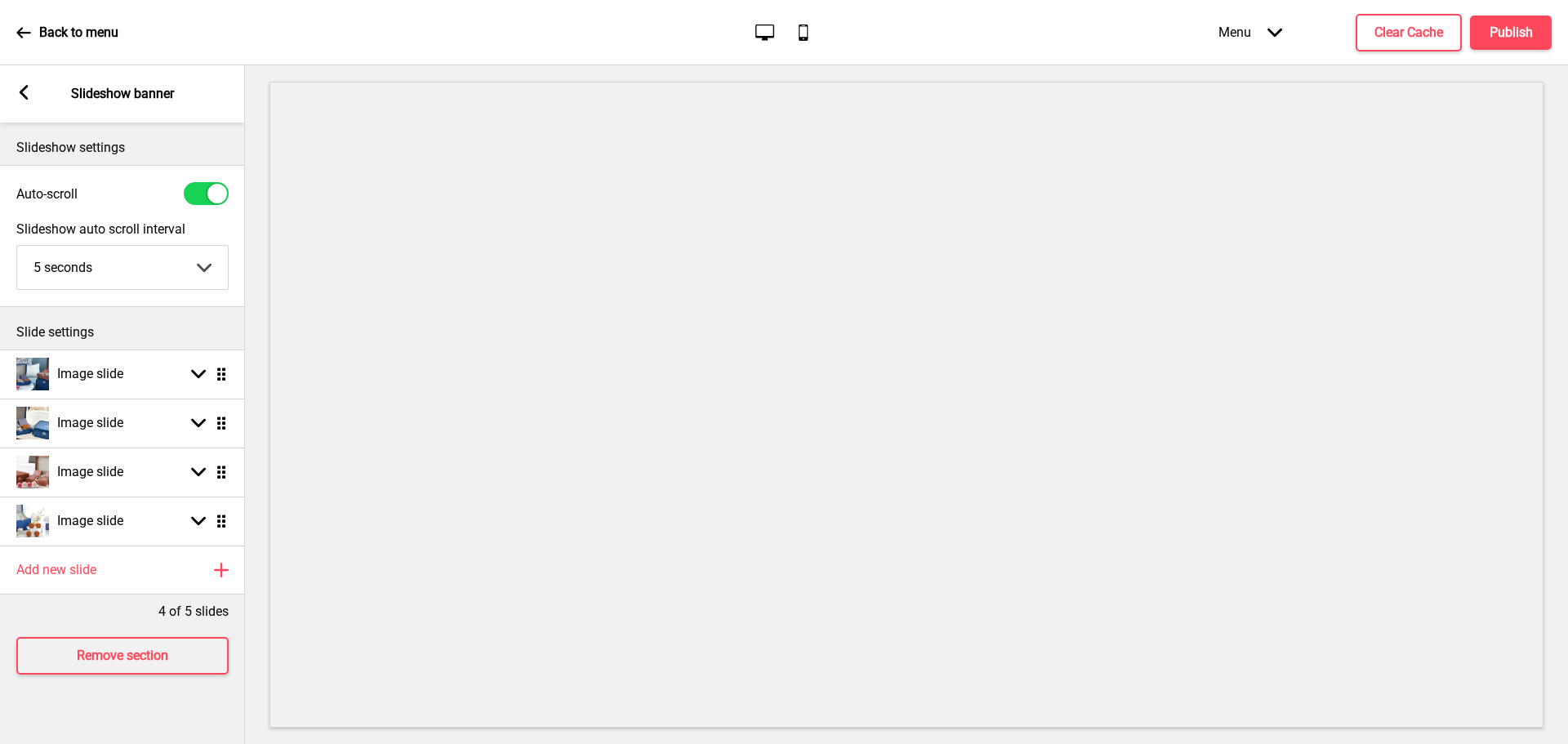
click at [40, 99] on div "Arrow left Slideshow banner" at bounding box center [122, 94] width 245 height 57
click at [17, 92] on rect at bounding box center [23, 93] width 15 height 15
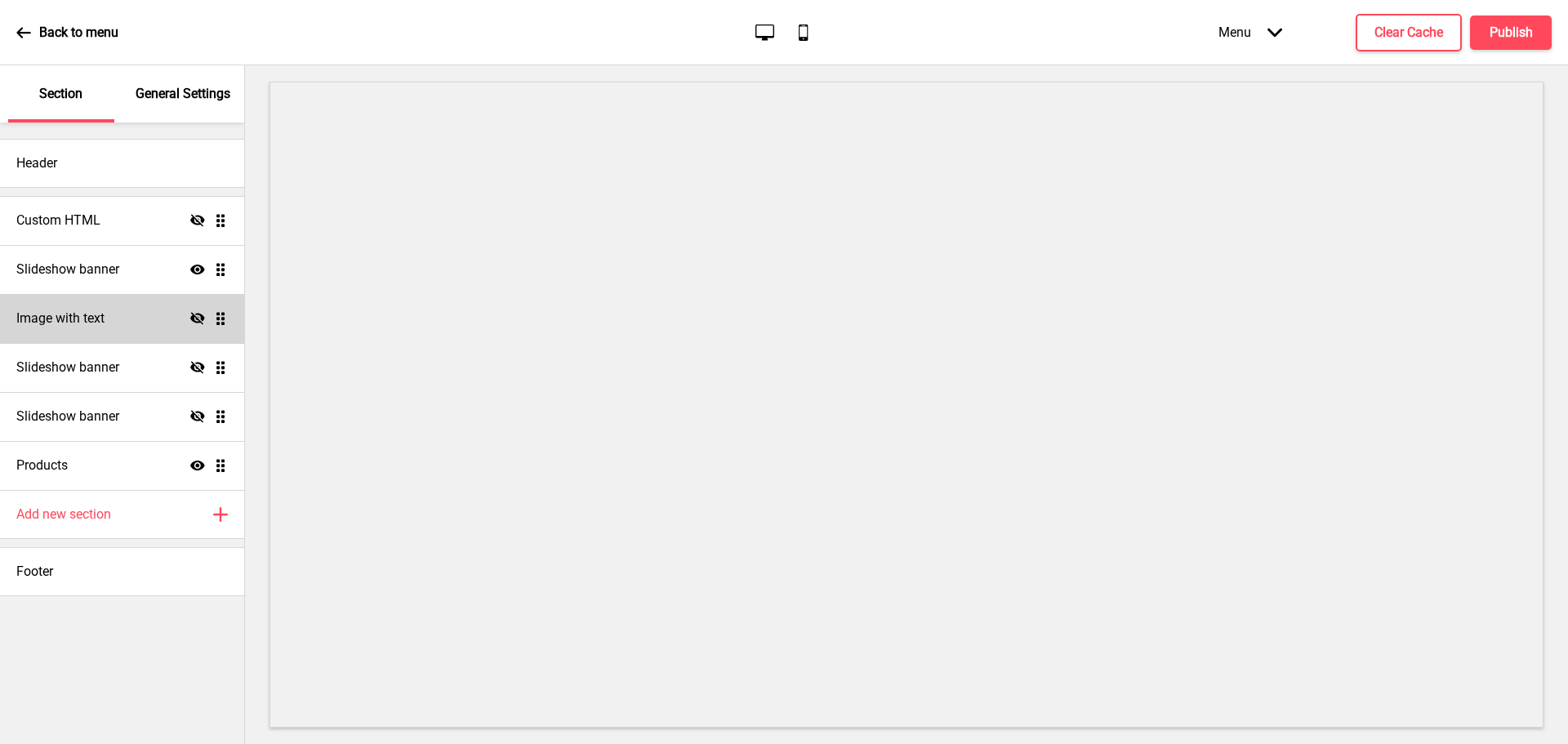
click at [155, 323] on div "Image with text Hide Drag" at bounding box center [122, 319] width 244 height 49
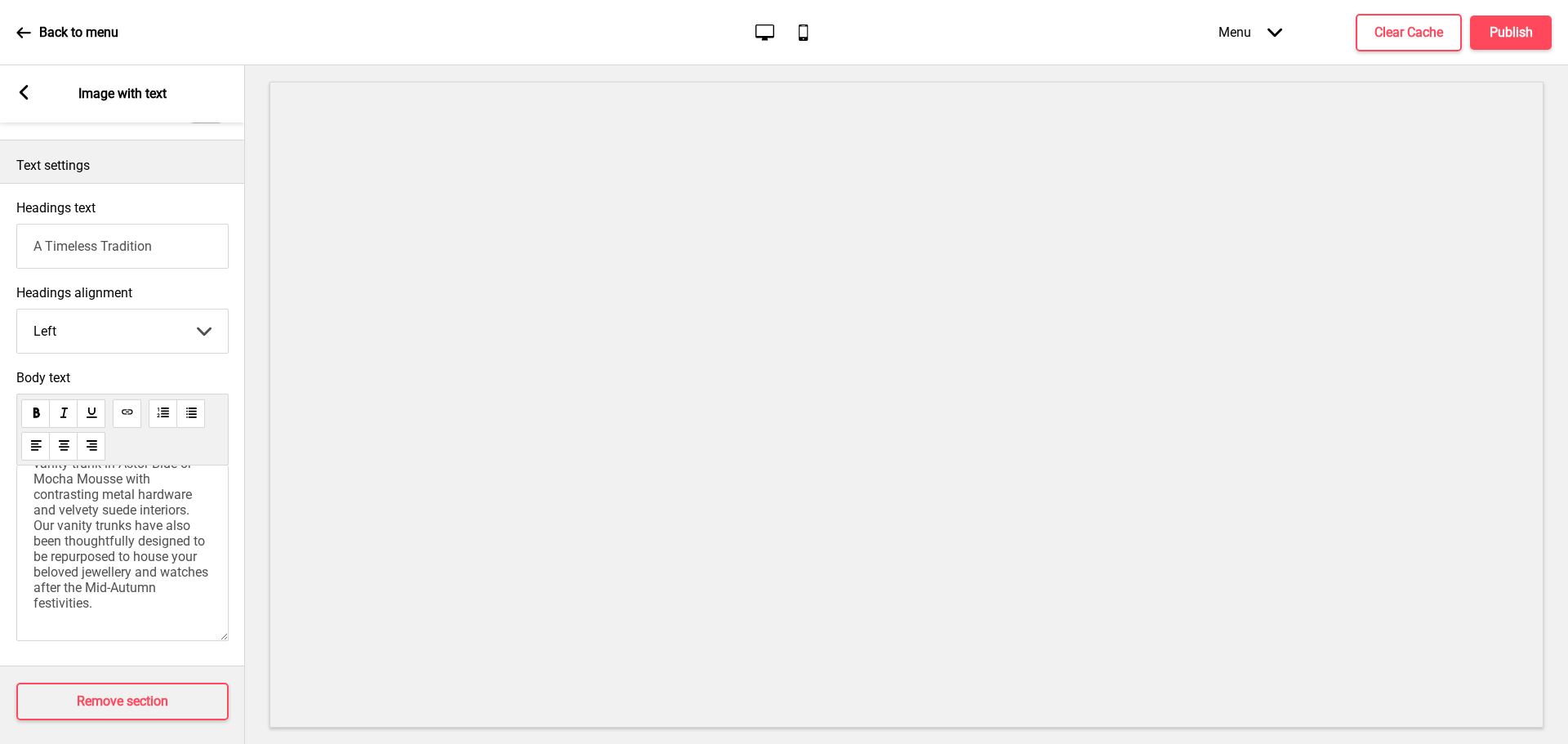
scroll to position [270, 0]
click at [28, 88] on rect at bounding box center [23, 93] width 15 height 15
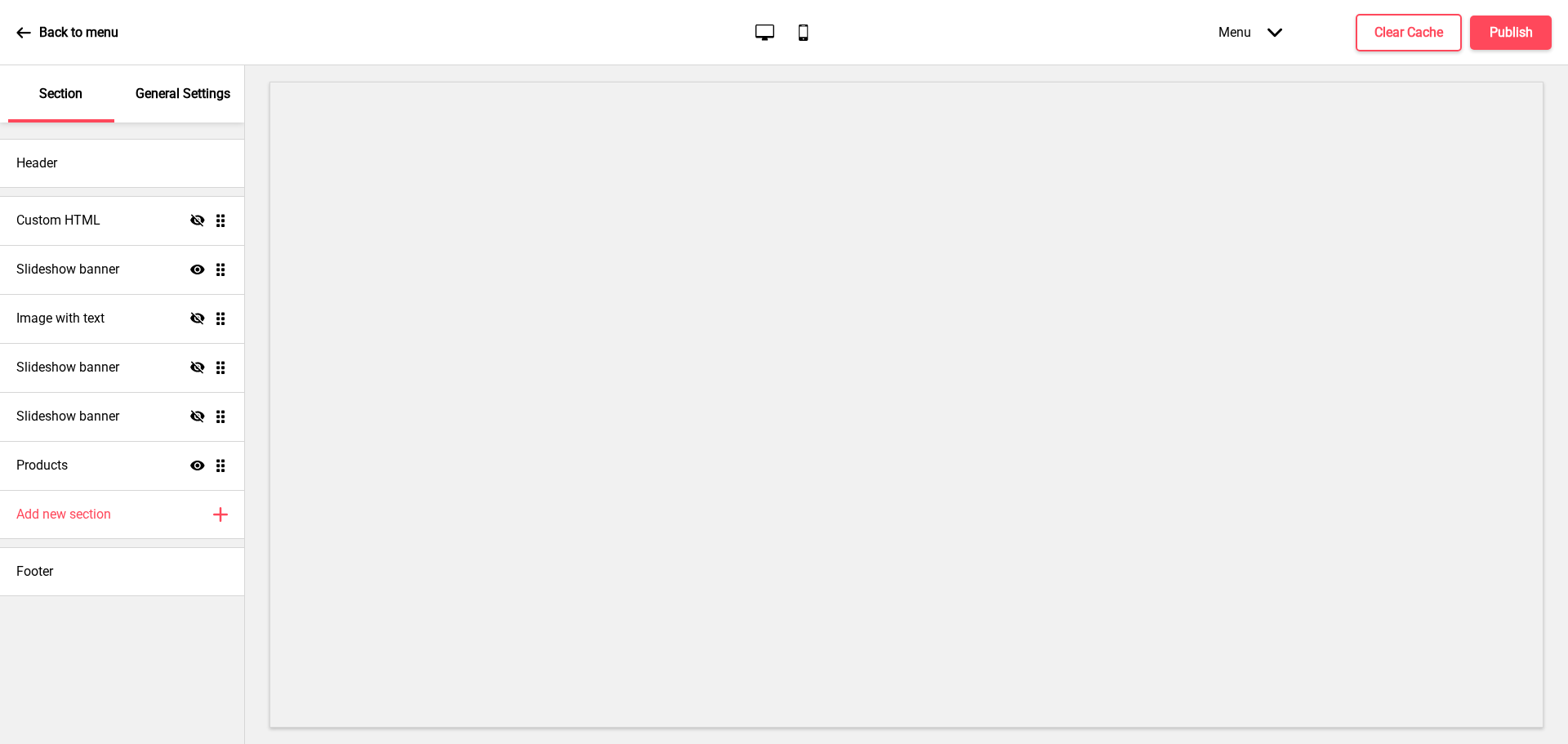
click at [160, 89] on p "General Settings" at bounding box center [183, 94] width 95 height 18
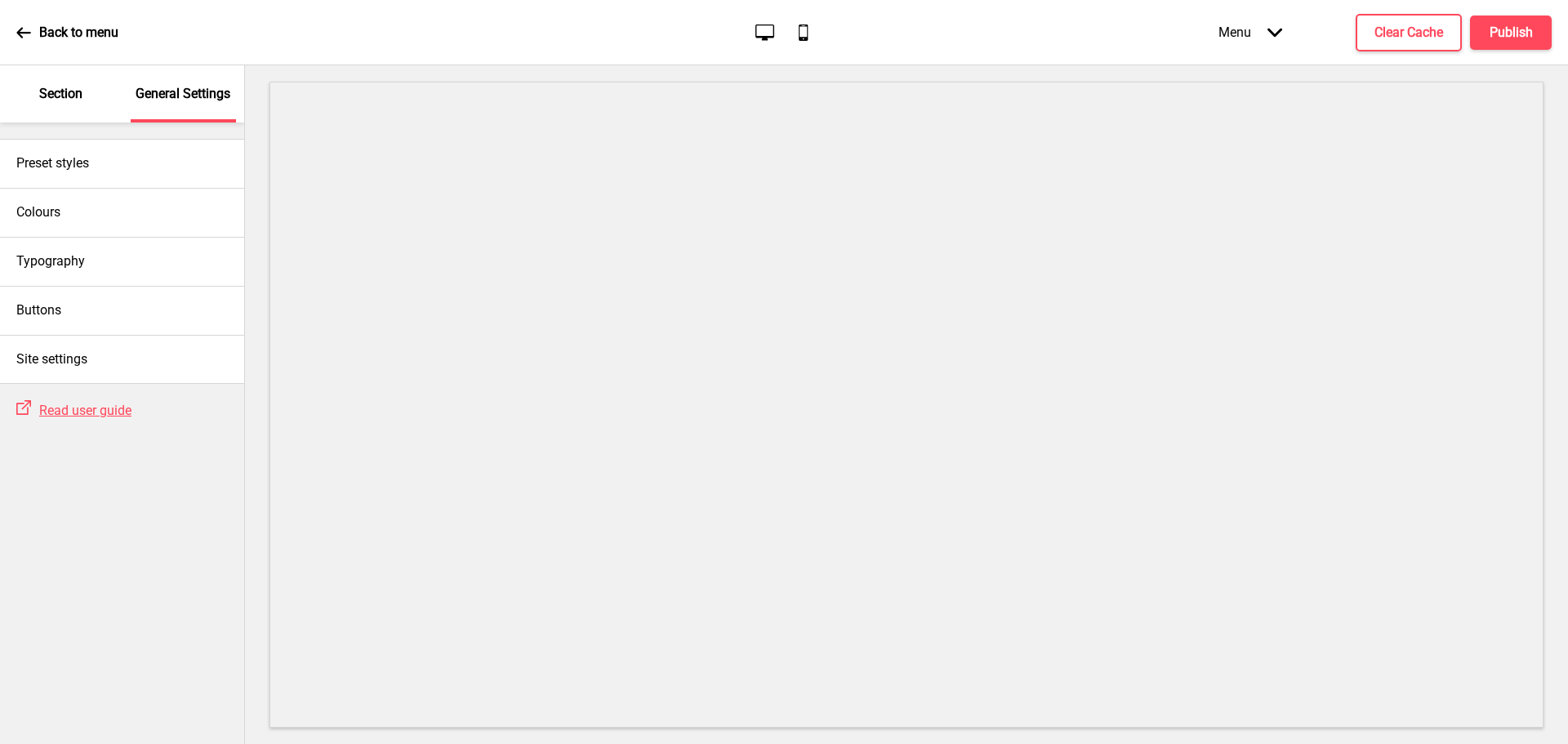
click at [48, 89] on p "Section" at bounding box center [61, 94] width 43 height 18
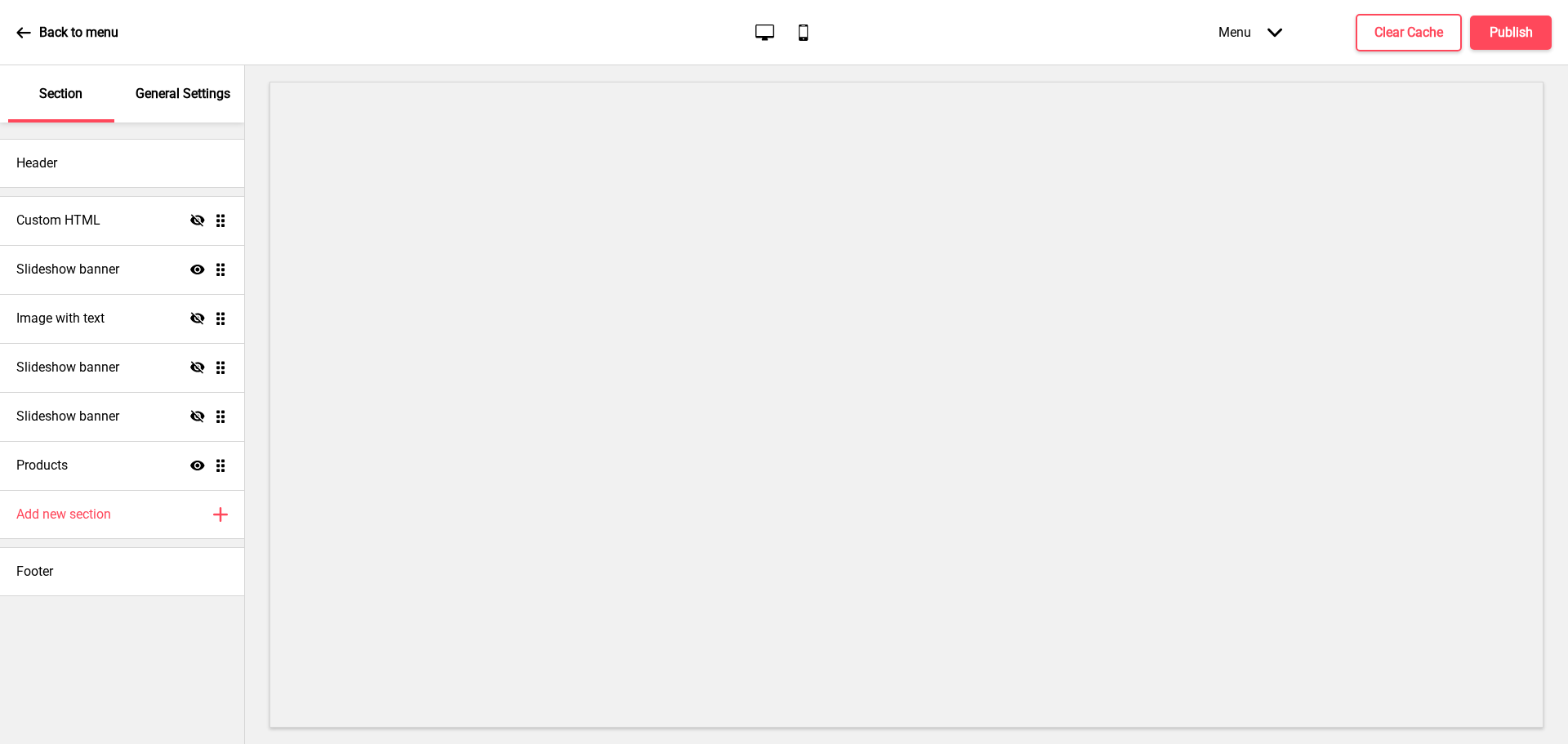
click at [23, 30] on icon at bounding box center [23, 33] width 15 height 15
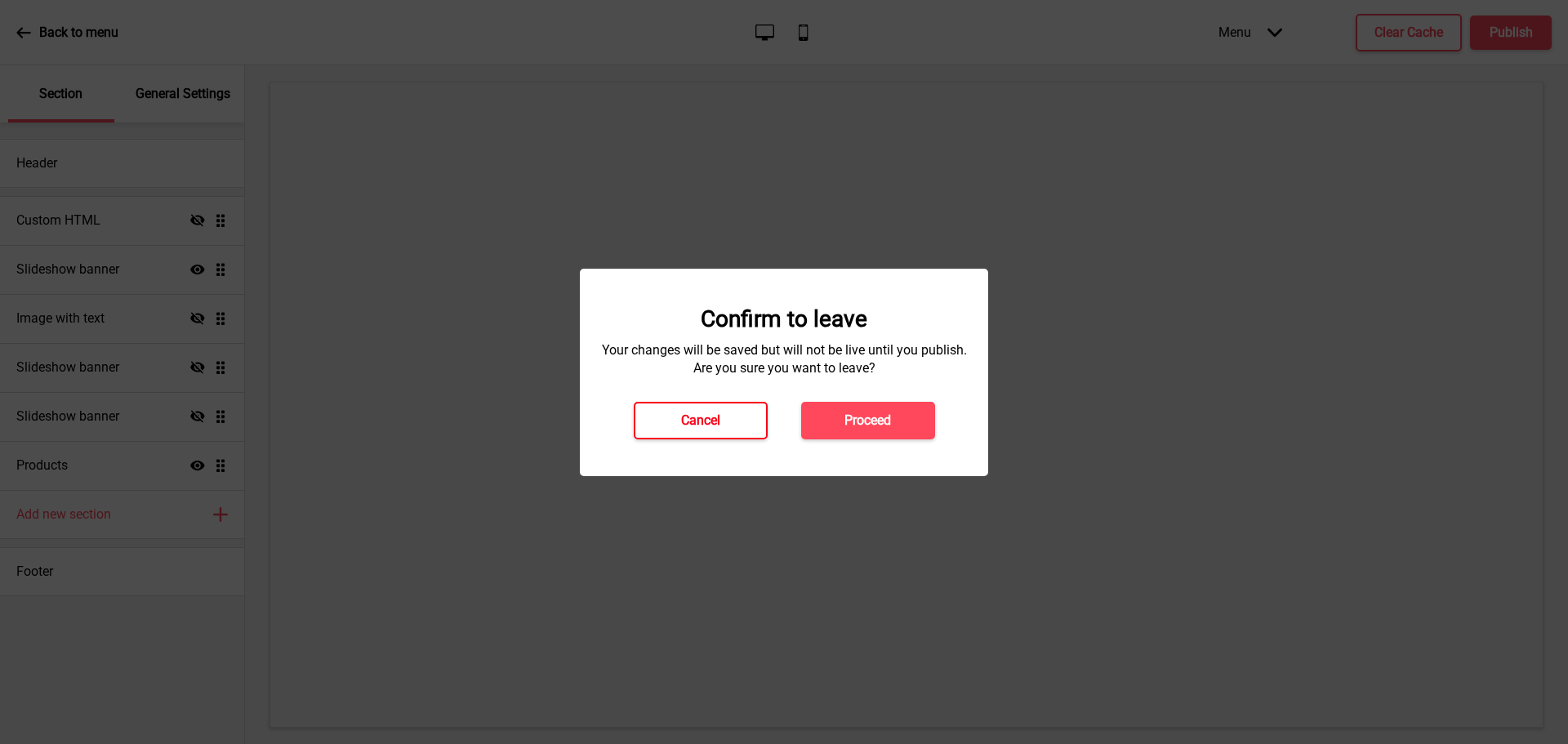
click at [731, 411] on button "Cancel" at bounding box center [701, 420] width 134 height 38
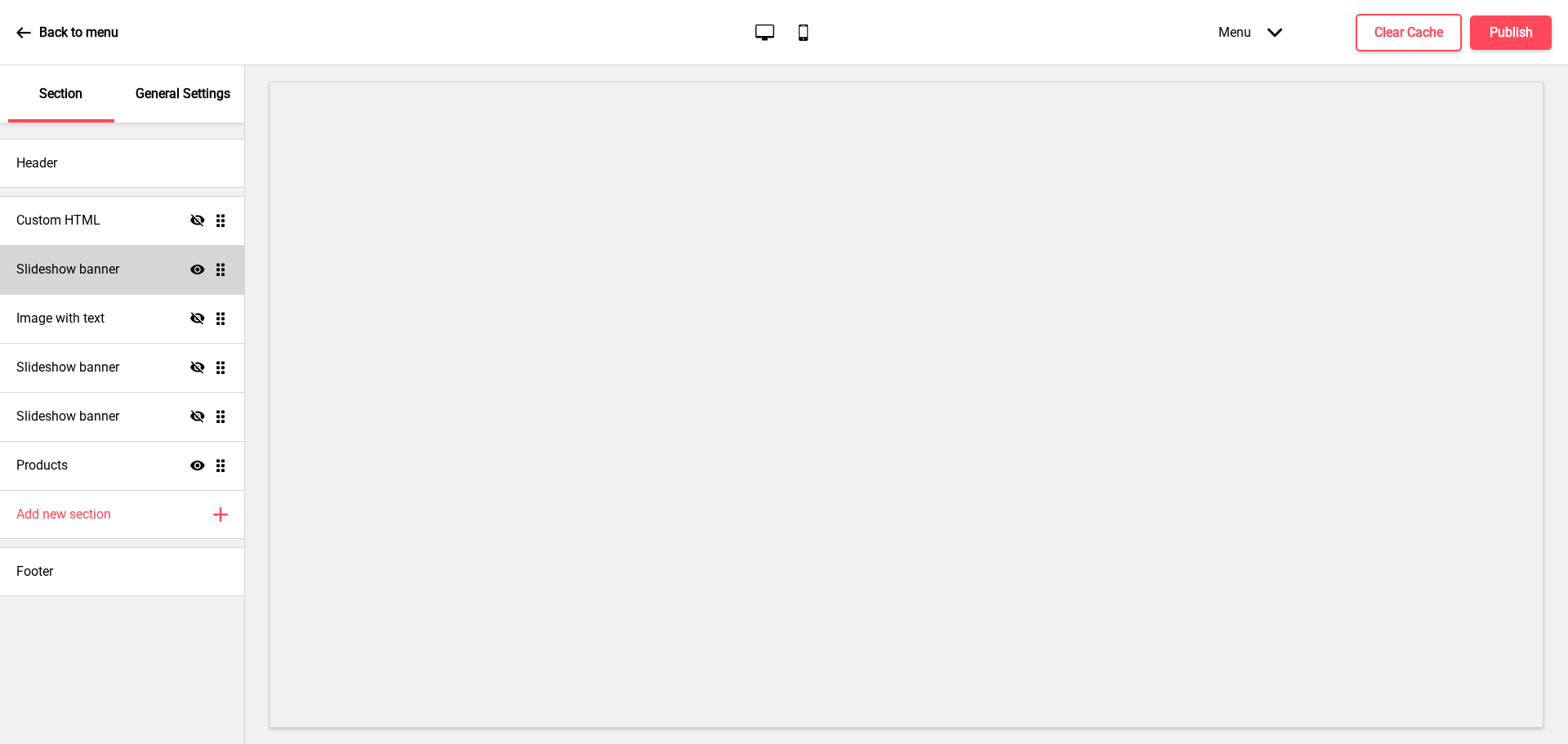
click at [196, 281] on div "Slideshow banner Show Drag" at bounding box center [122, 269] width 244 height 49
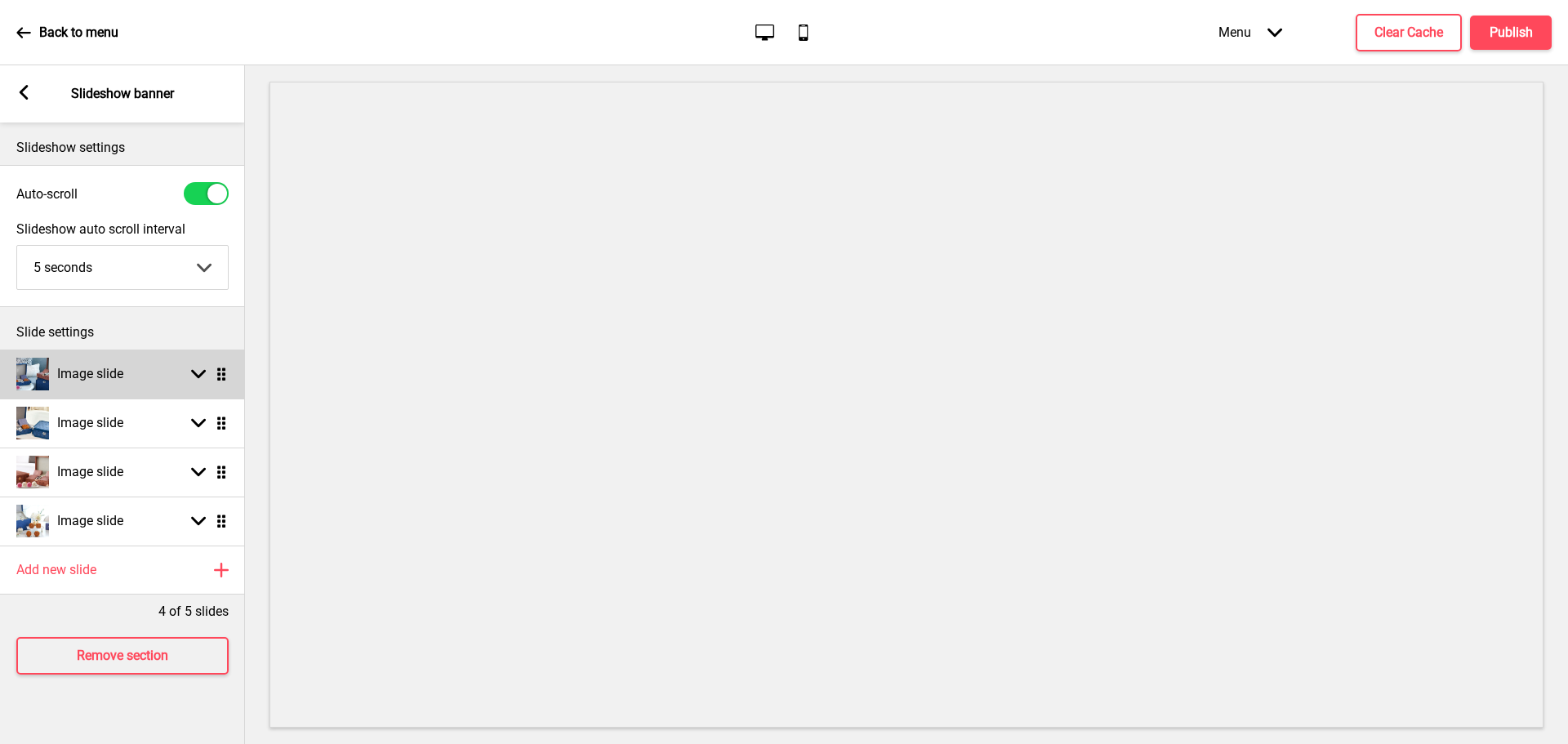
click at [152, 387] on div "Image slide Arrow down Drag" at bounding box center [122, 374] width 245 height 49
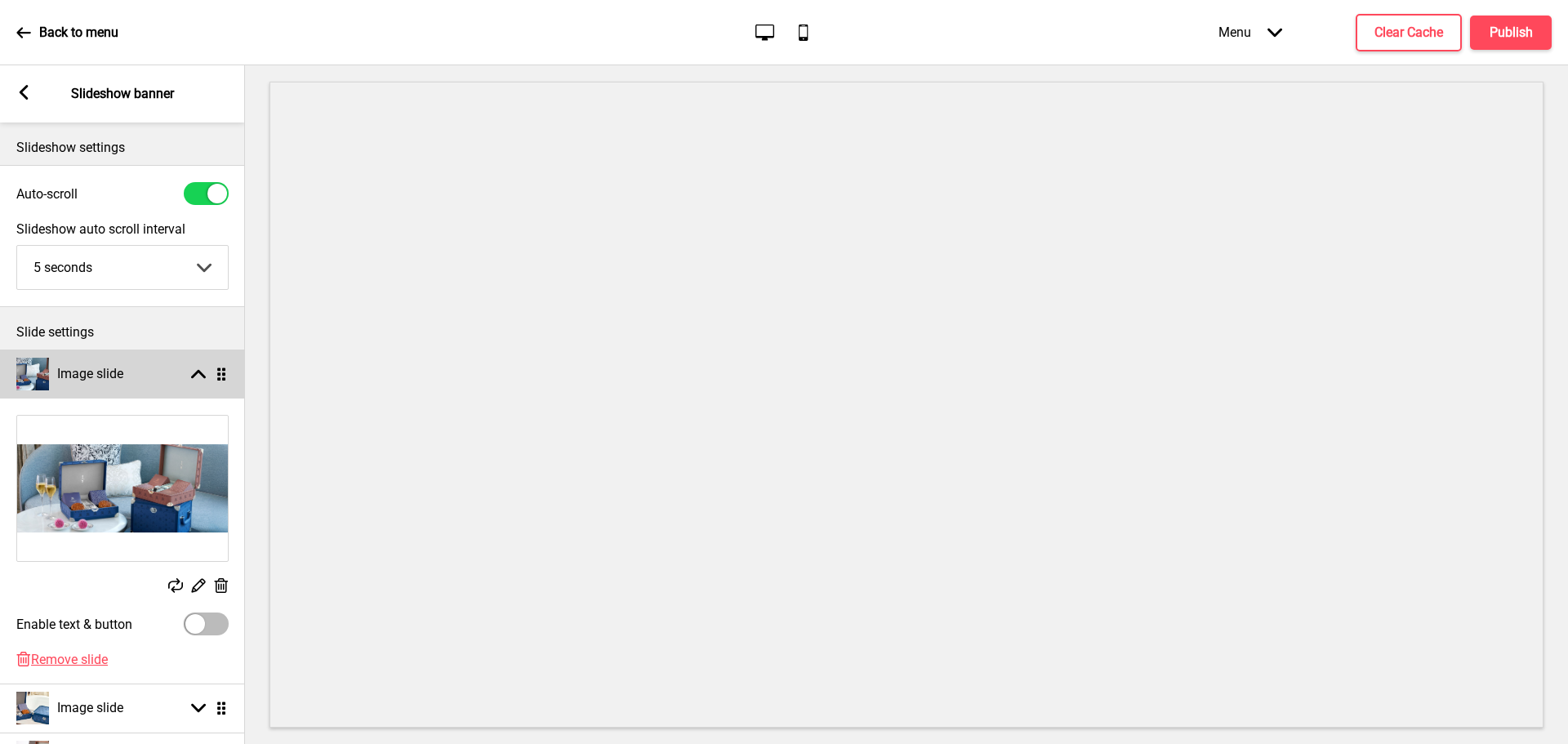
click at [173, 377] on div "Image slide Arrow up Drag" at bounding box center [122, 374] width 245 height 49
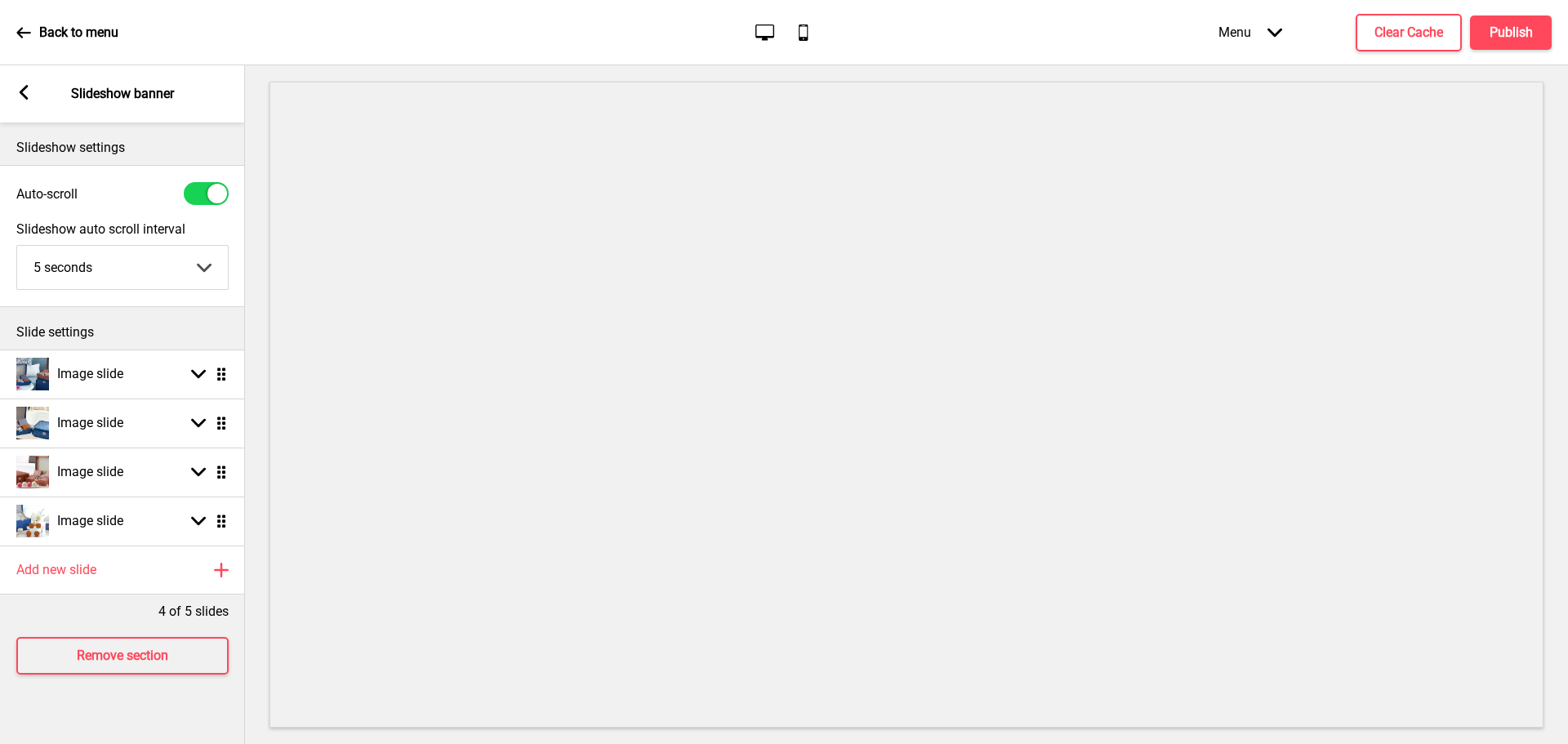
click at [25, 100] on div "Arrow left" at bounding box center [23, 94] width 15 height 18
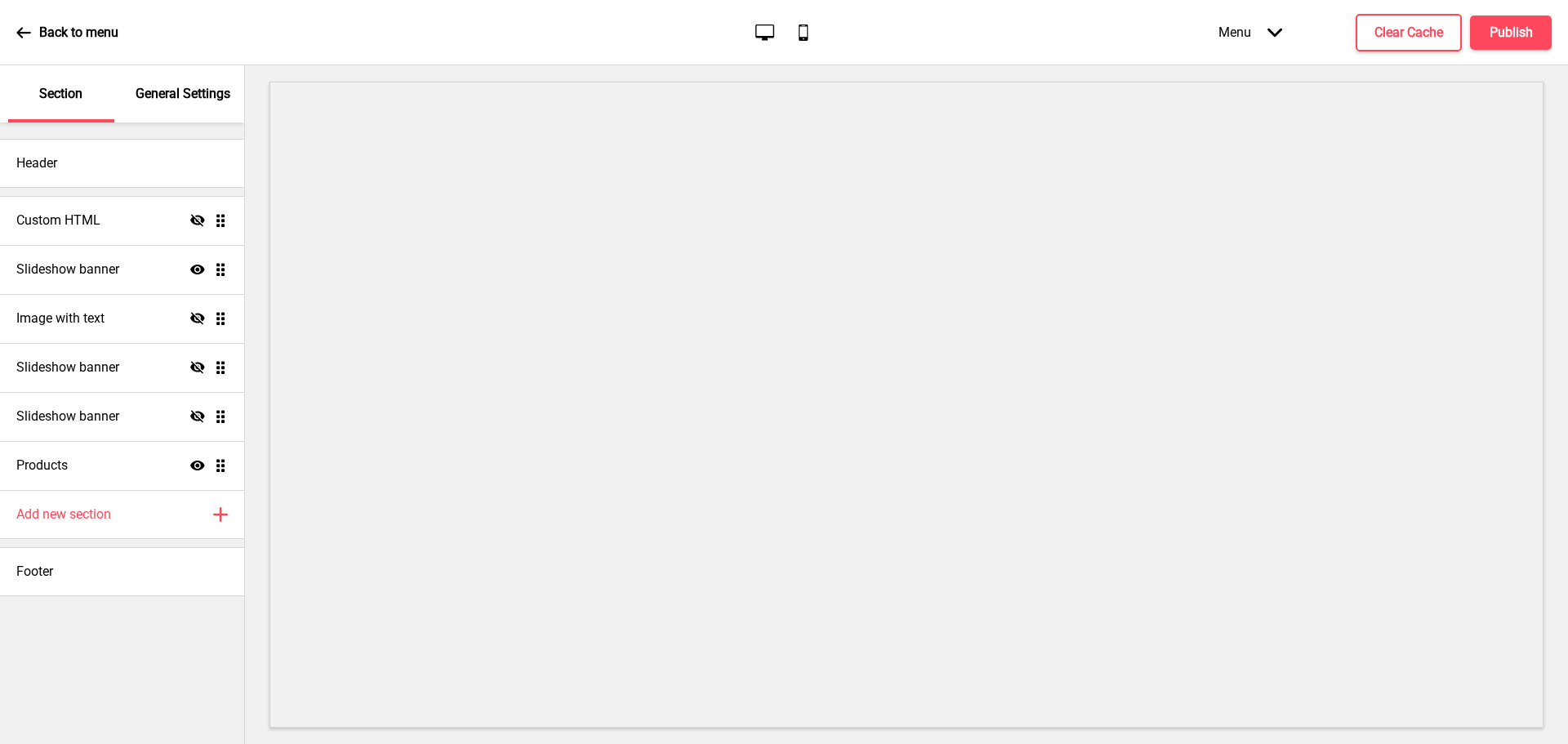
click at [207, 105] on div "General Settings" at bounding box center [183, 94] width 106 height 57
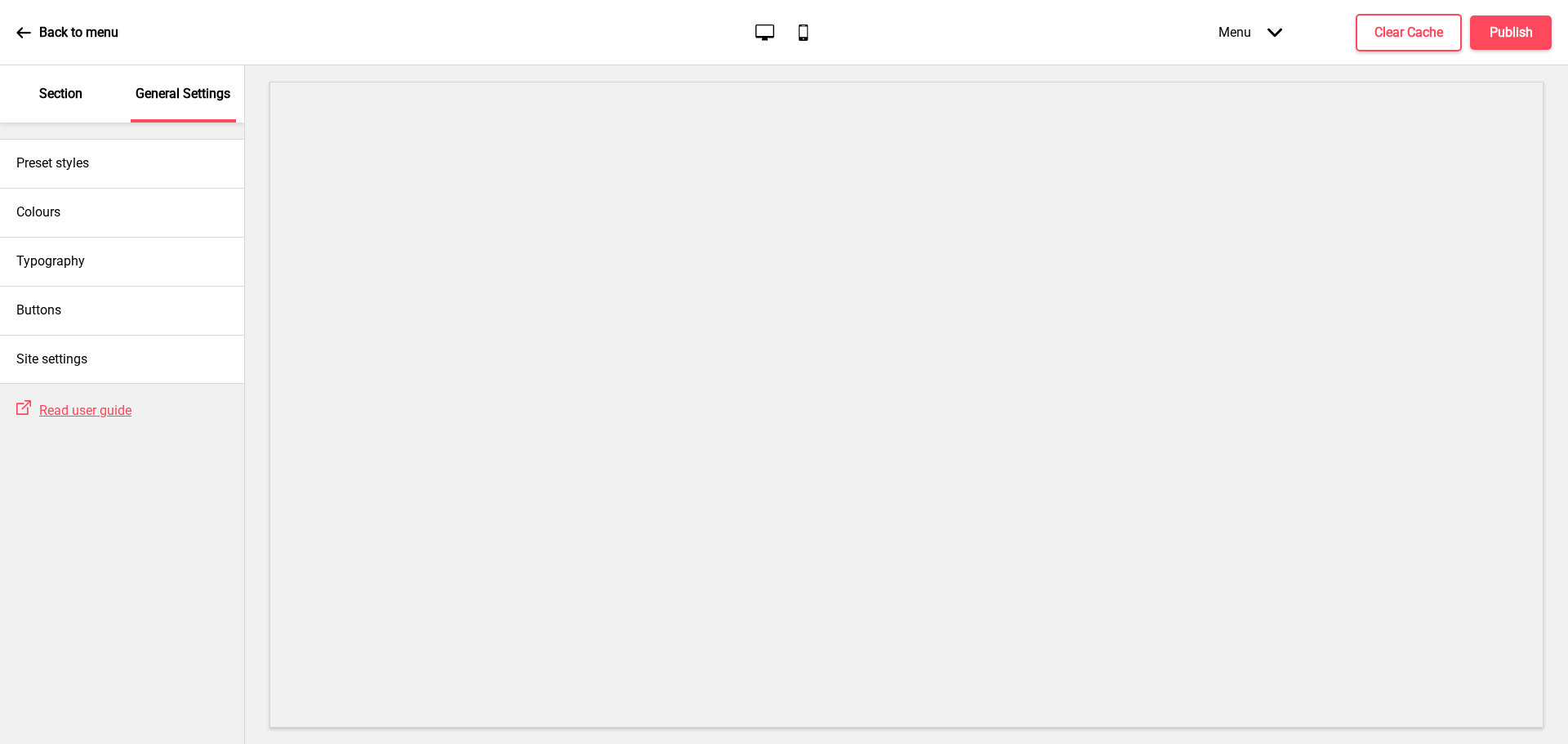
click at [73, 85] on p "Section" at bounding box center [61, 94] width 43 height 18
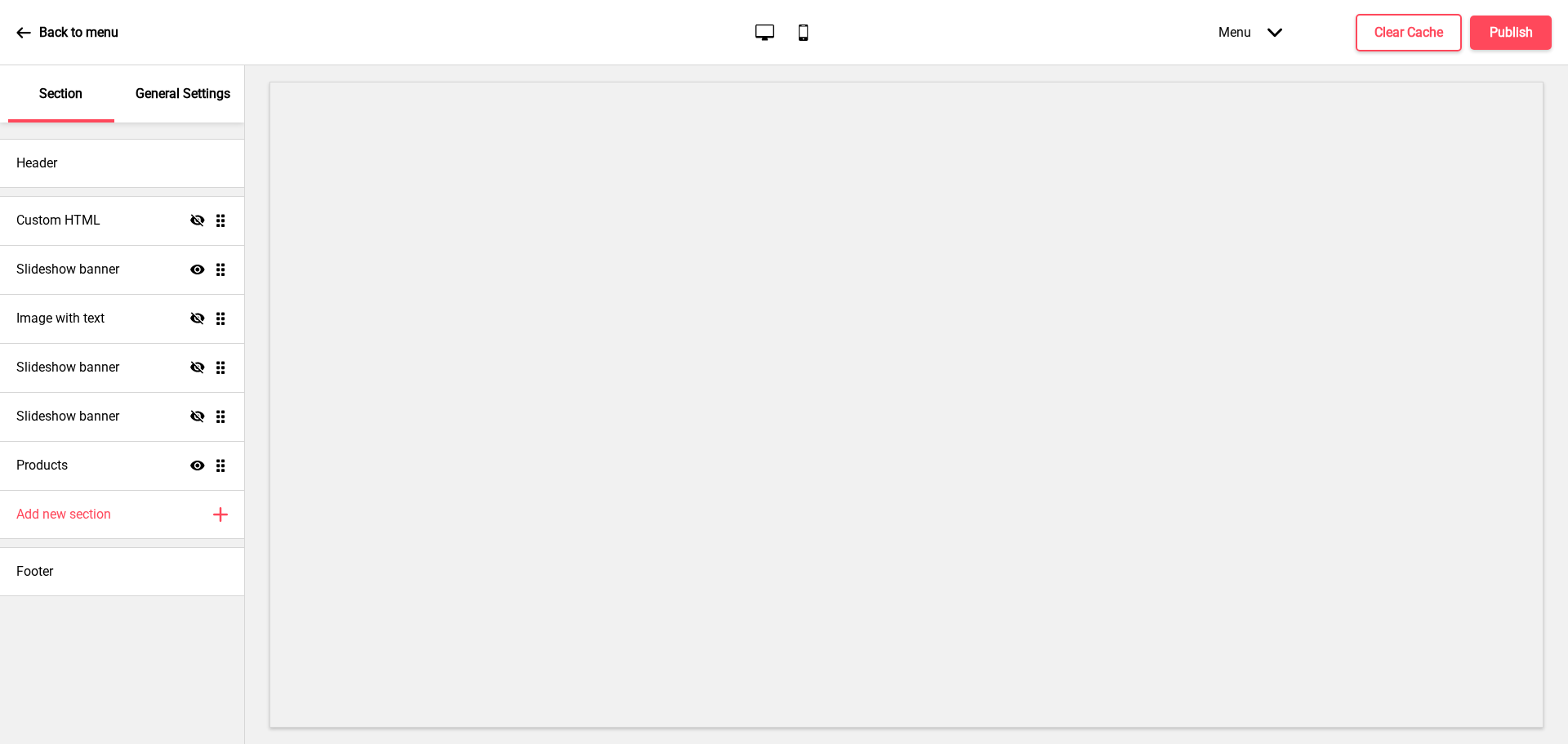
click at [20, 26] on icon at bounding box center [23, 33] width 15 height 15
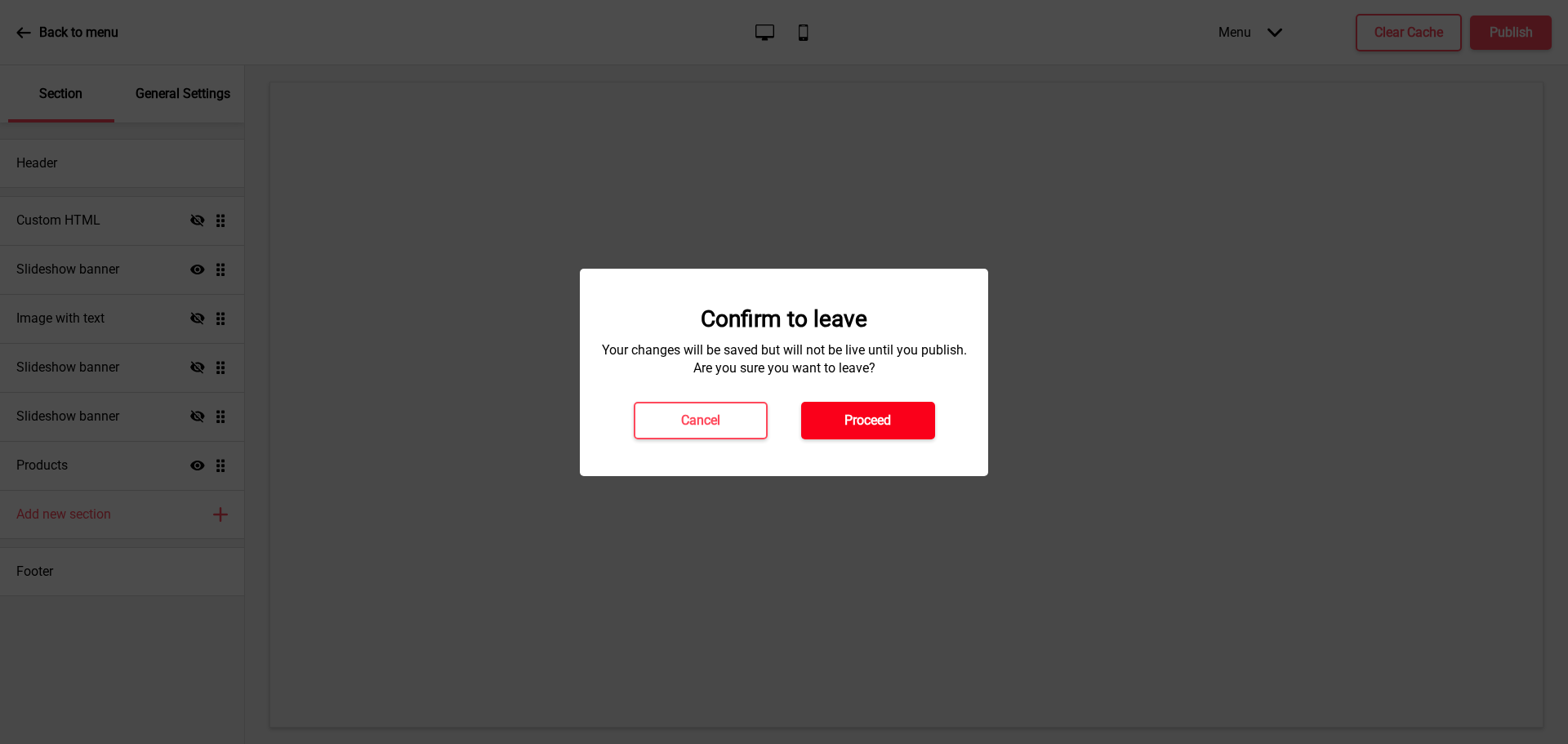
click at [852, 417] on h4 "Proceed" at bounding box center [868, 420] width 47 height 18
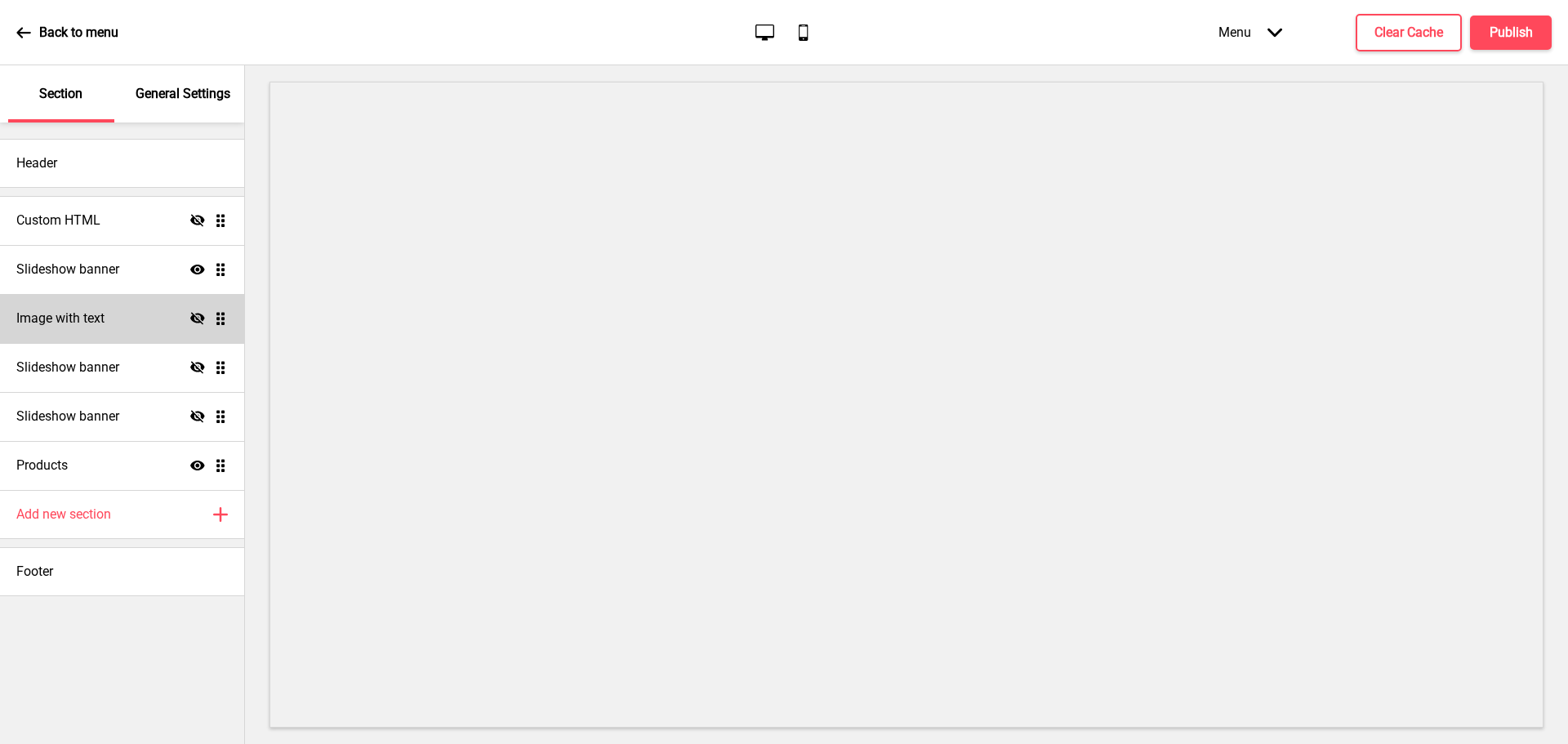
click at [109, 318] on div "Image with text Hide Drag" at bounding box center [122, 319] width 244 height 49
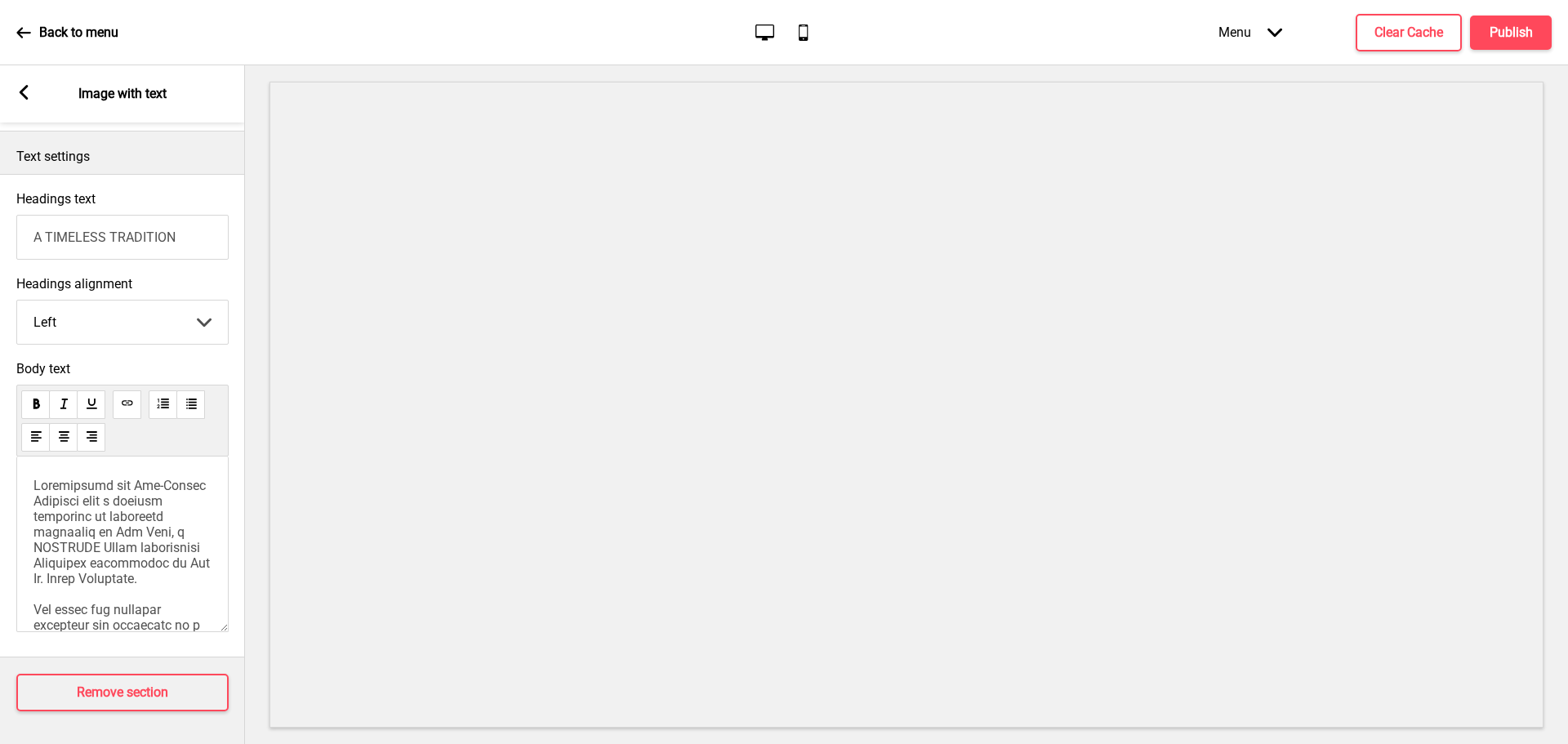
click at [24, 95] on icon at bounding box center [24, 93] width 9 height 15
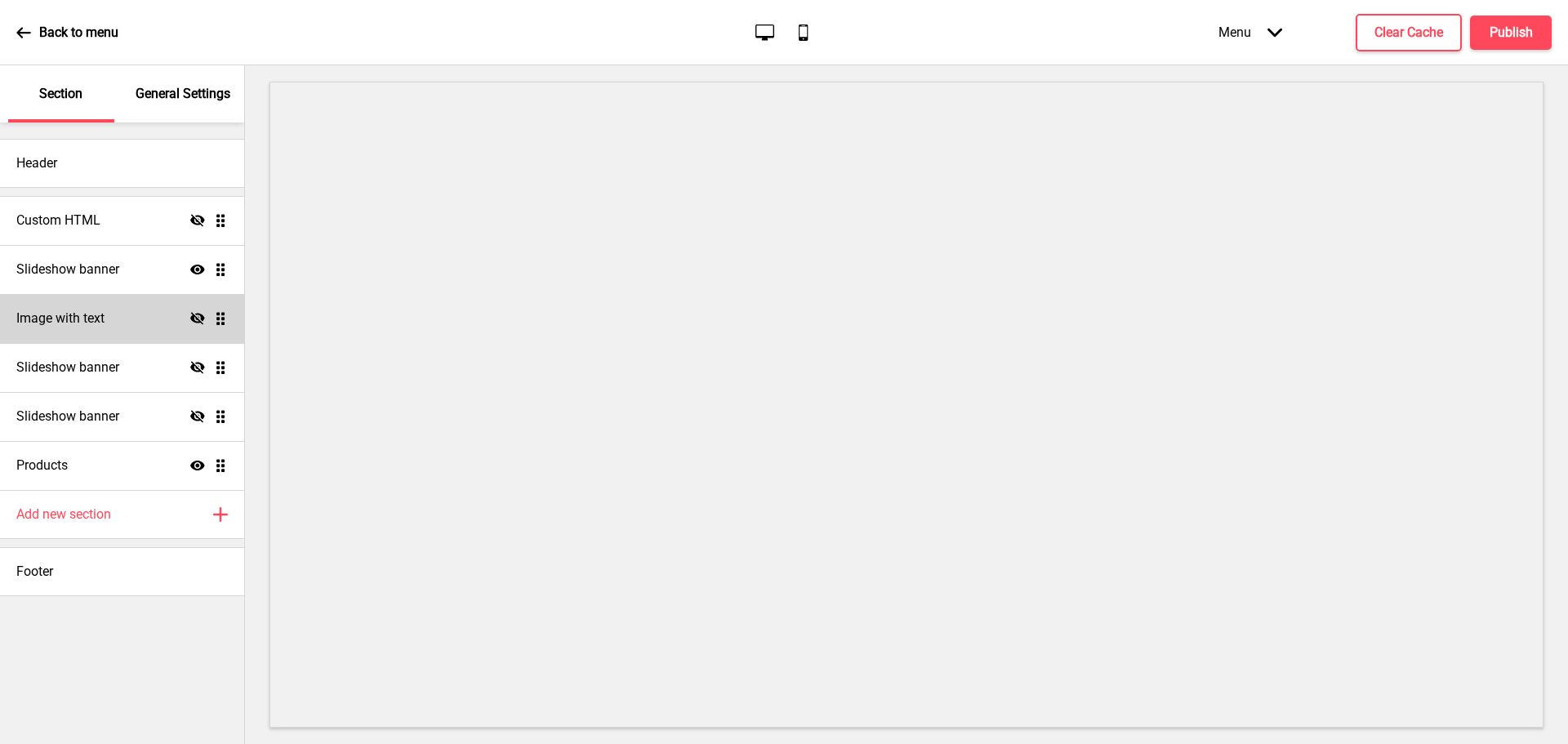
click at [197, 321] on icon "Hide" at bounding box center [198, 319] width 15 height 15
click at [197, 321] on icon "Show" at bounding box center [198, 319] width 15 height 15
click at [194, 274] on icon at bounding box center [198, 269] width 15 height 9
click at [194, 270] on icon at bounding box center [198, 268] width 15 height 12
click at [23, 29] on icon at bounding box center [23, 33] width 15 height 15
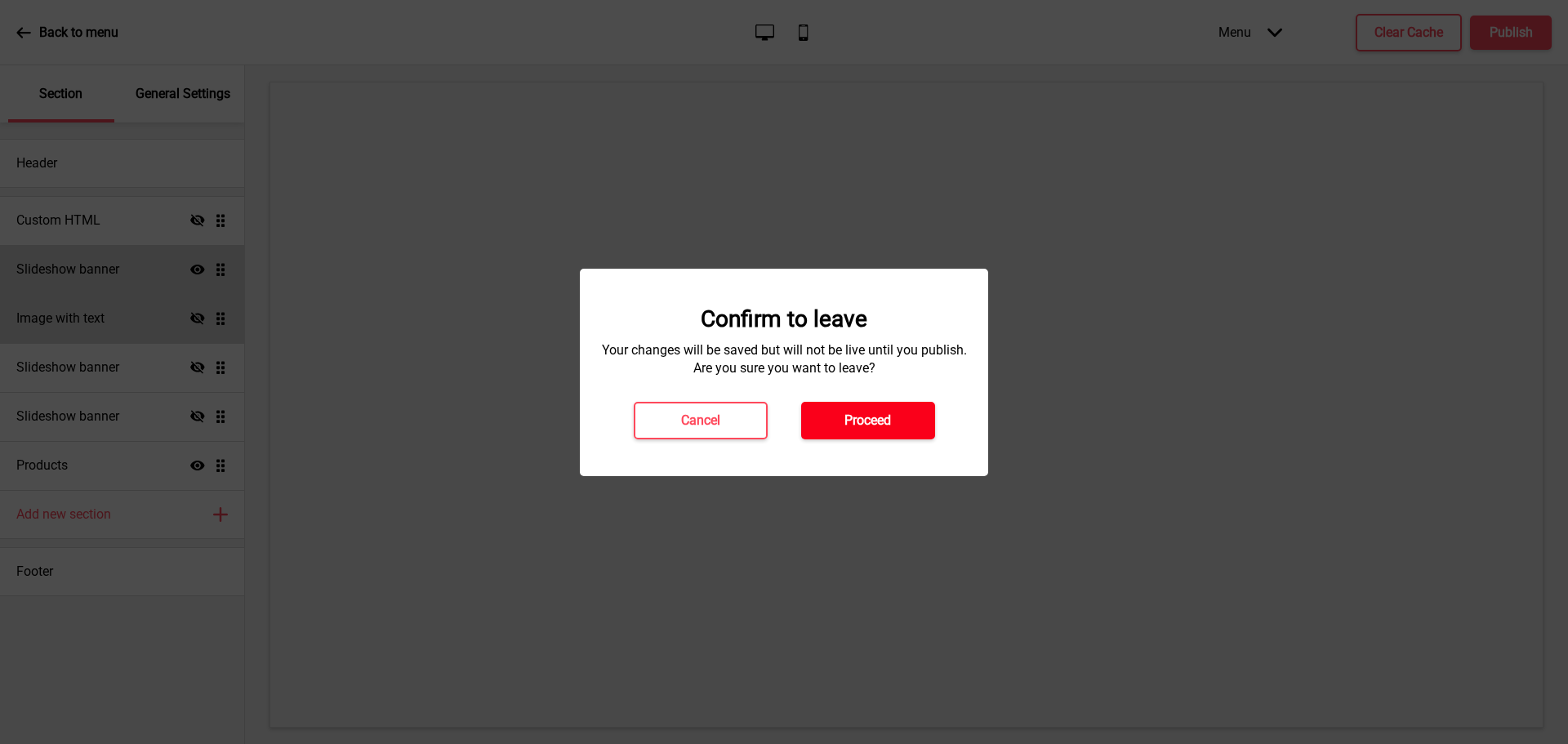
click at [829, 415] on button "Proceed" at bounding box center [867, 420] width 134 height 38
